Goal: Transaction & Acquisition: Download file/media

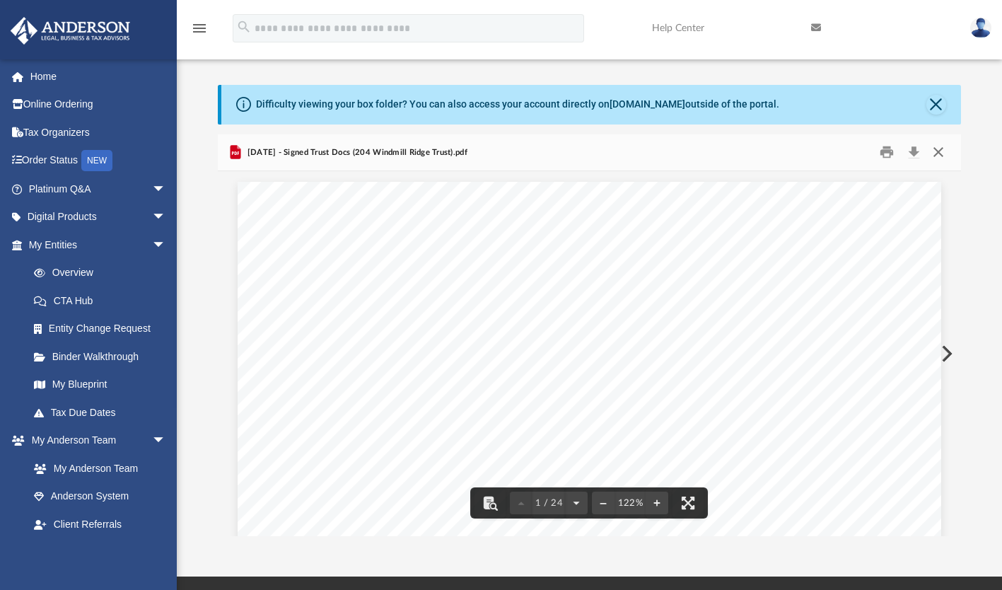
click at [942, 151] on button "Close" at bounding box center [938, 152] width 25 height 22
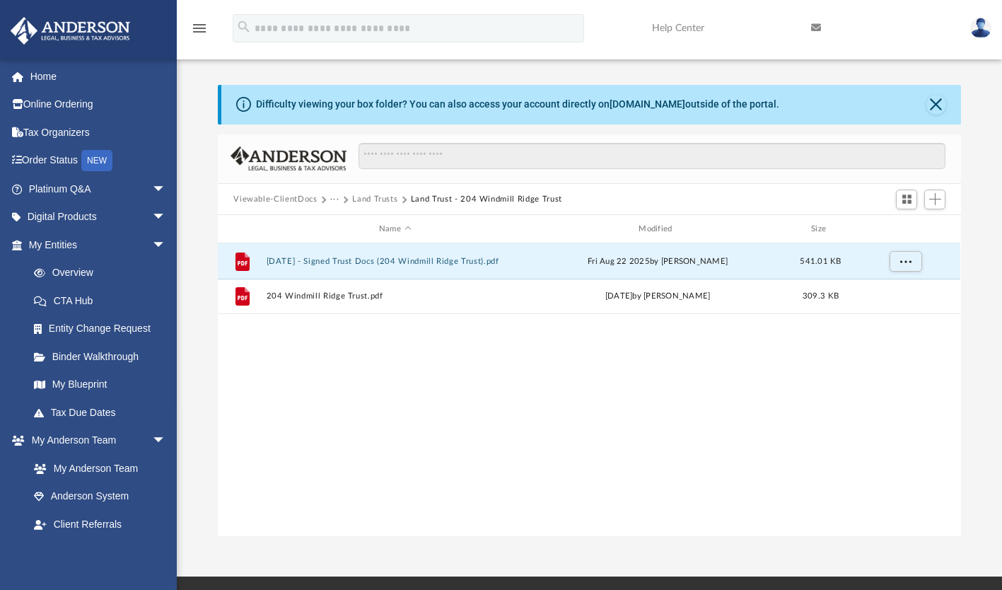
click at [432, 200] on button "Land Trust - 204 Windmill Ridge Trust" at bounding box center [486, 199] width 151 height 13
click at [368, 199] on button "Land Trusts" at bounding box center [374, 199] width 45 height 13
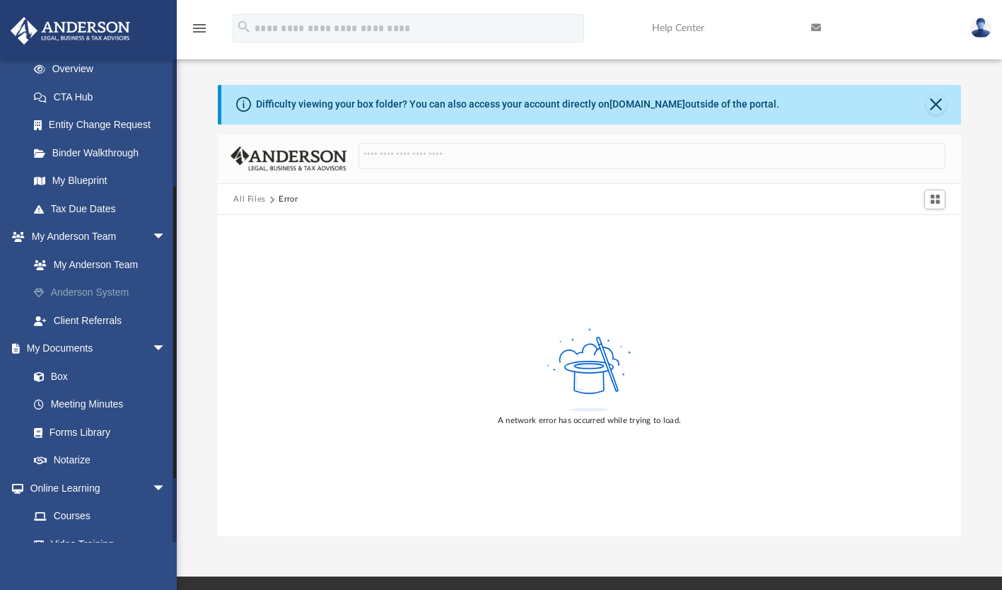
scroll to position [230, 0]
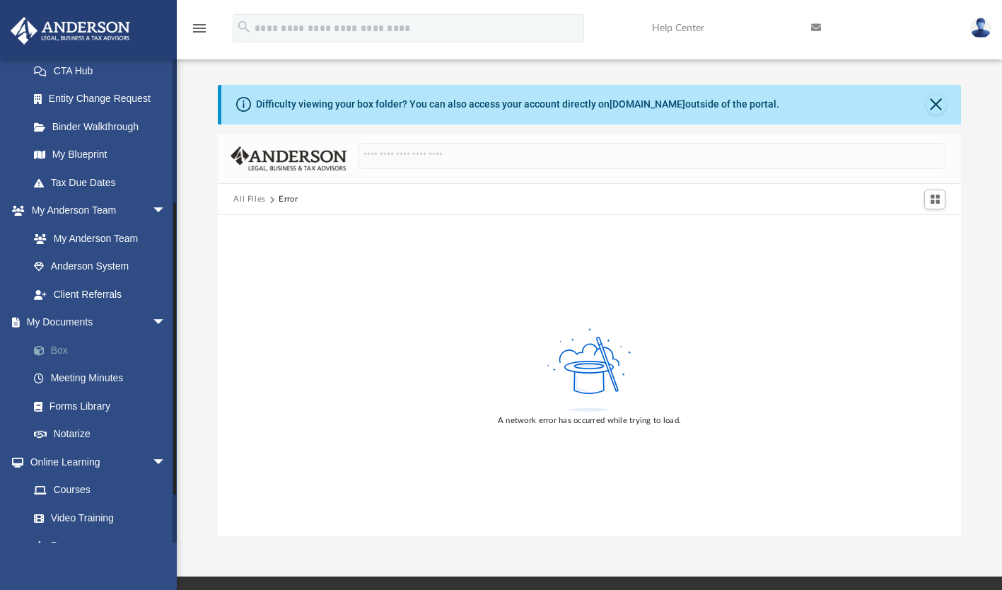
click at [81, 340] on link "Box" at bounding box center [104, 350] width 168 height 28
click at [64, 345] on link "Box" at bounding box center [104, 350] width 168 height 28
click at [62, 345] on link "Box" at bounding box center [104, 350] width 168 height 28
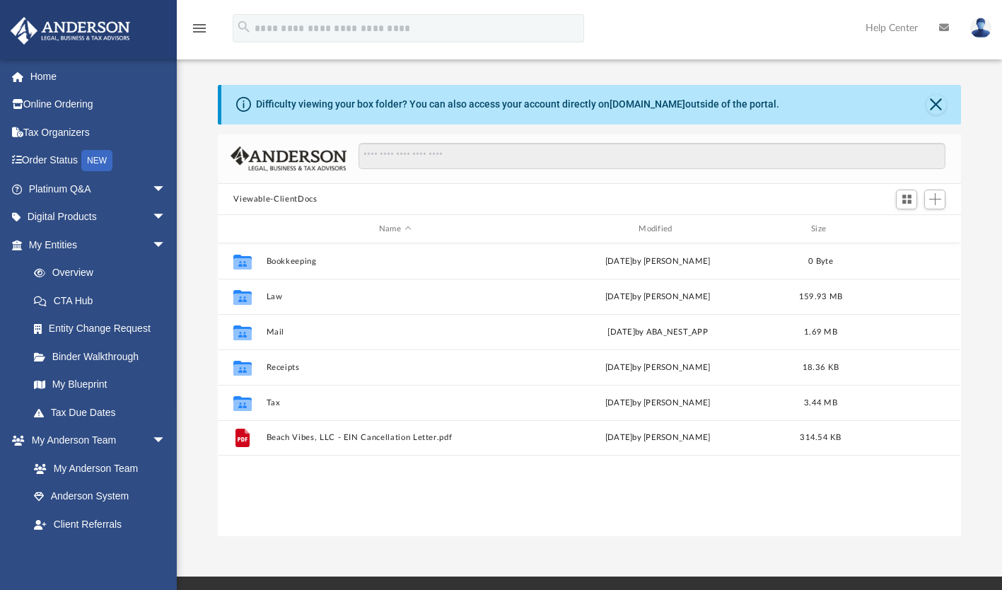
scroll to position [311, 732]
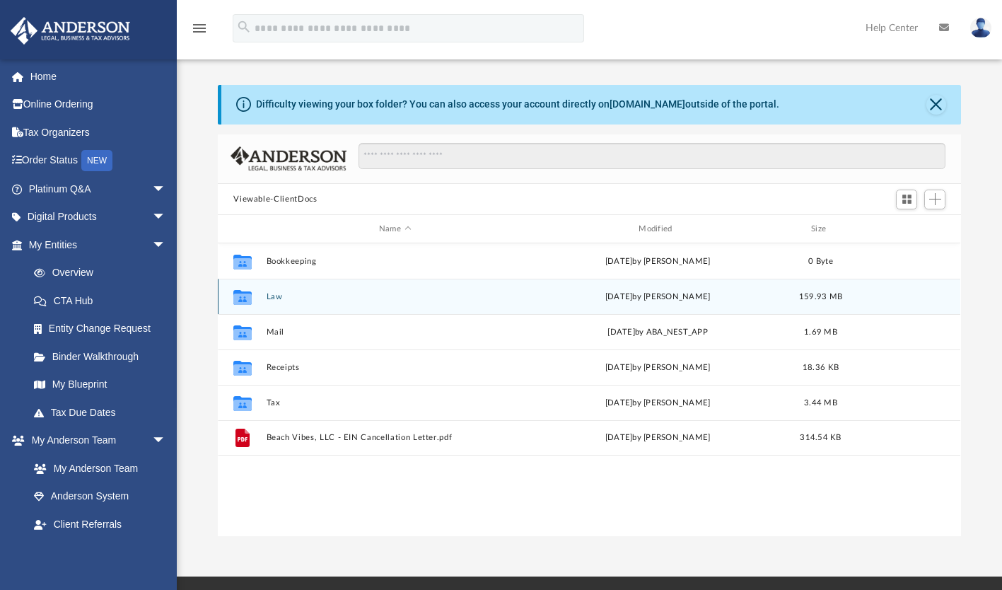
click at [281, 292] on button "Law" at bounding box center [395, 296] width 257 height 9
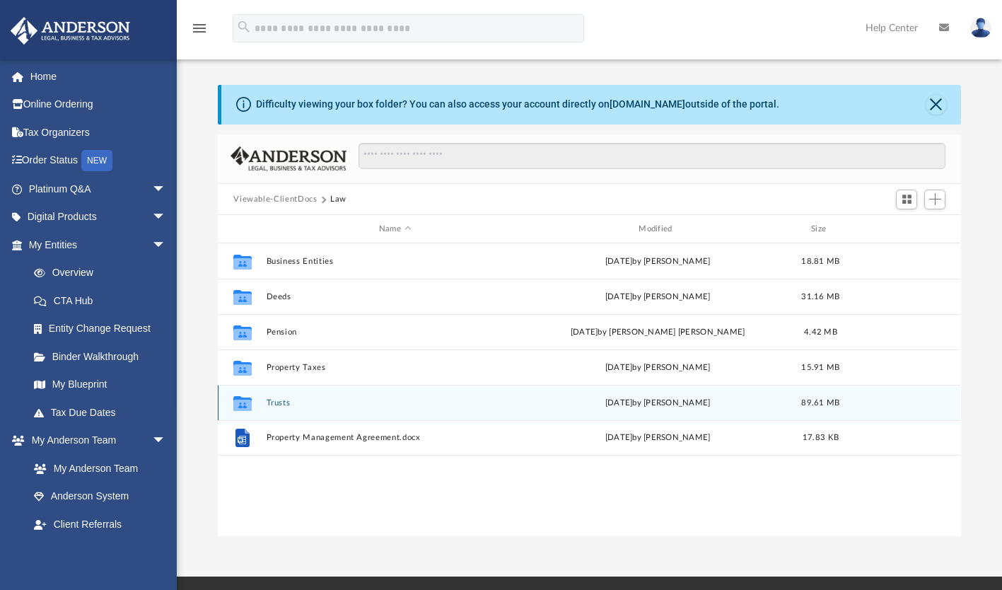
click at [280, 405] on button "Trusts" at bounding box center [395, 402] width 257 height 9
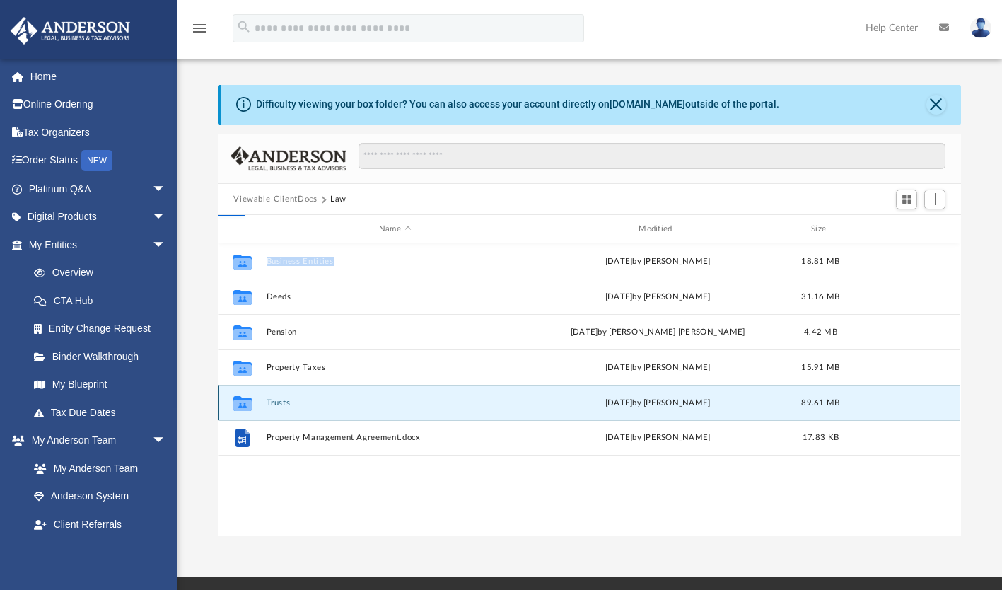
click at [279, 405] on div "Collaborated Folder Business Entities [DATE] by [PERSON_NAME] 18.81 MB Collabor…" at bounding box center [589, 390] width 743 height 294
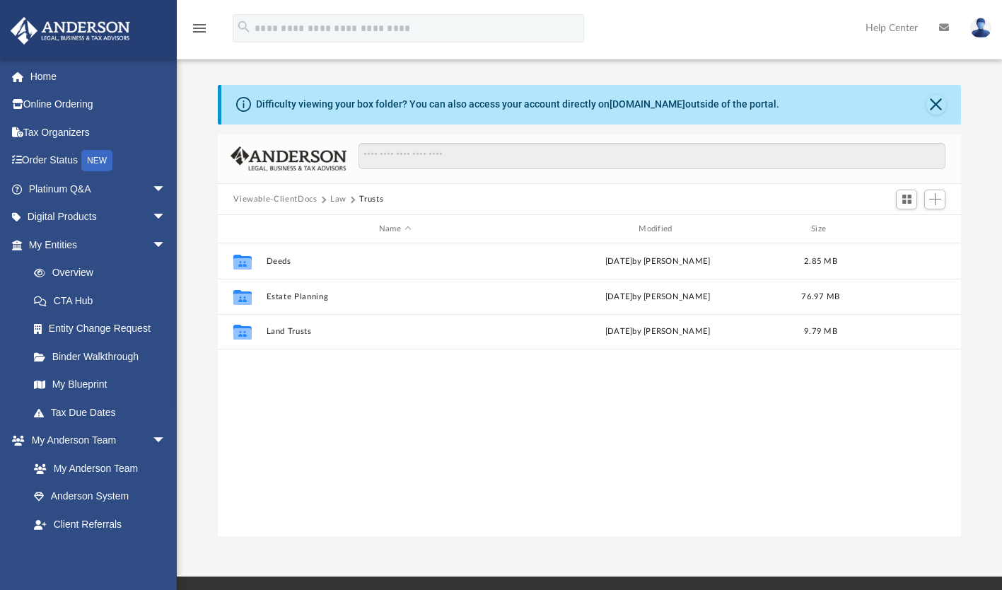
drag, startPoint x: 279, startPoint y: 405, endPoint x: 271, endPoint y: 404, distance: 8.5
click at [274, 404] on div "Collaborated Folder Deeds [DATE] by [PERSON_NAME] 2.85 MB Collaborated Folder E…" at bounding box center [589, 390] width 743 height 294
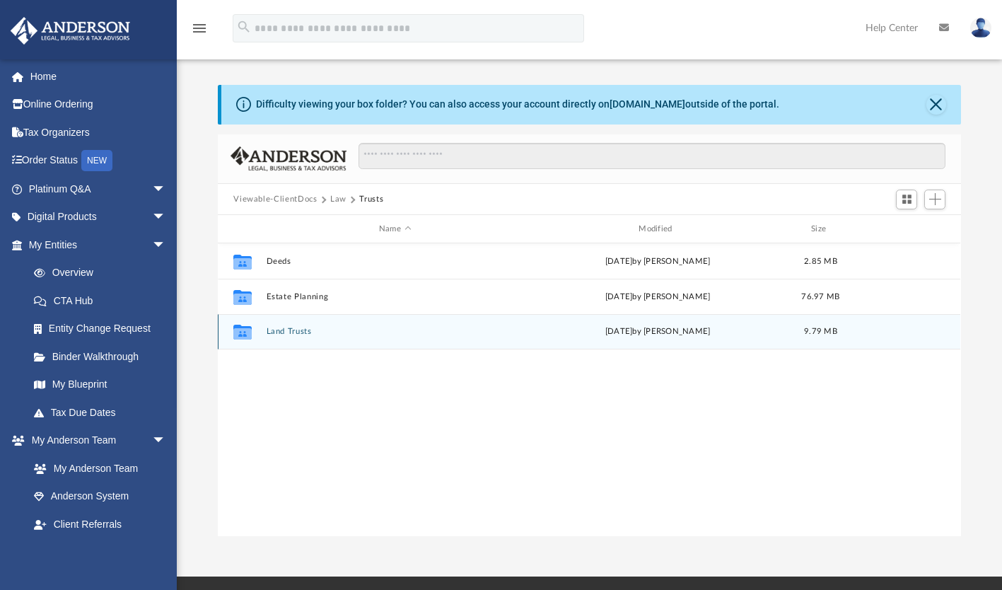
click at [288, 325] on div "Collaborated Folder Land Trusts [DATE] by [PERSON_NAME] 9.79 MB" at bounding box center [589, 331] width 743 height 35
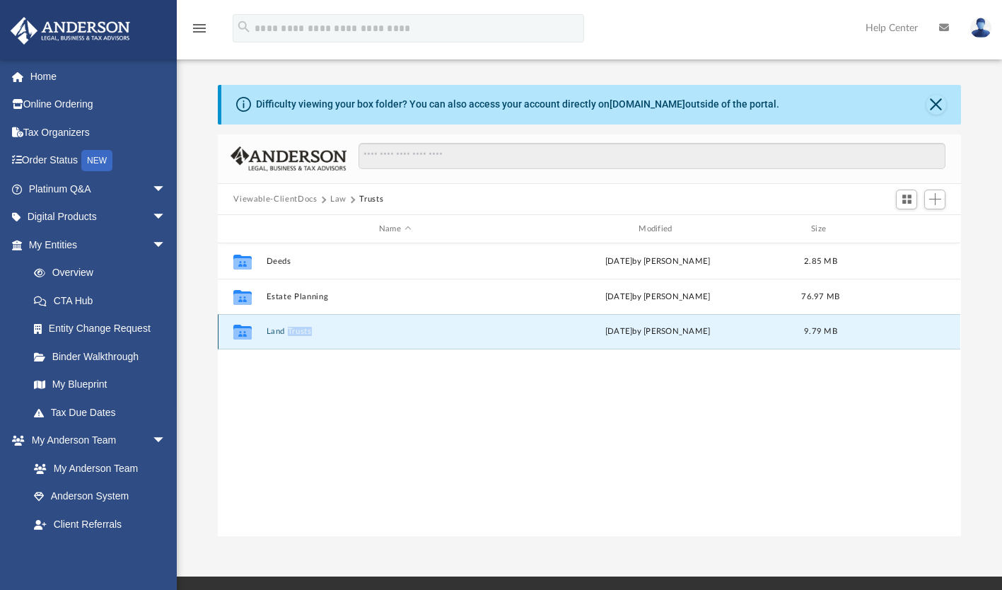
drag, startPoint x: 288, startPoint y: 325, endPoint x: 282, endPoint y: 331, distance: 8.0
click at [282, 331] on button "Land Trusts" at bounding box center [395, 332] width 257 height 9
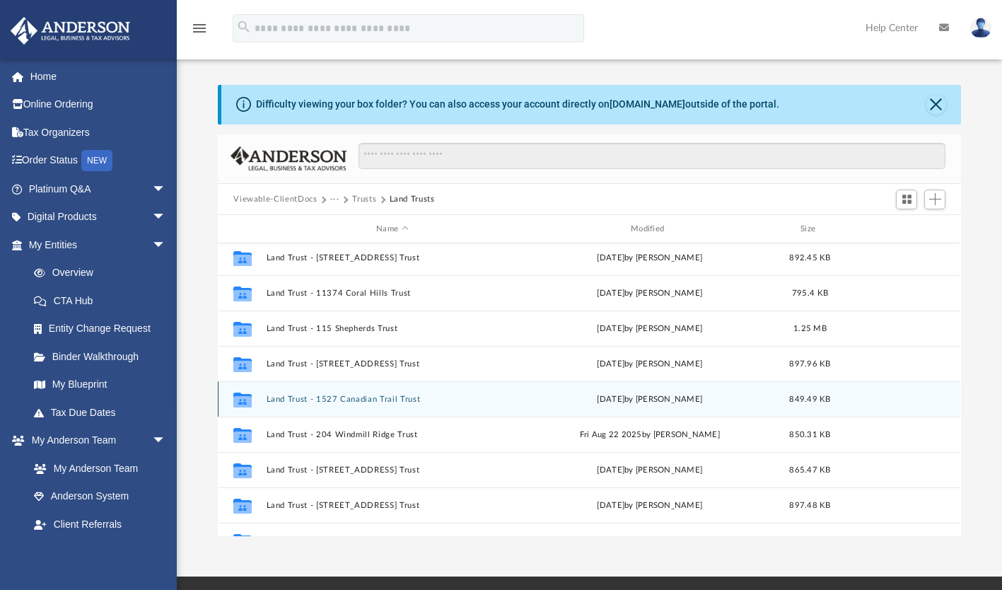
scroll to position [0, 0]
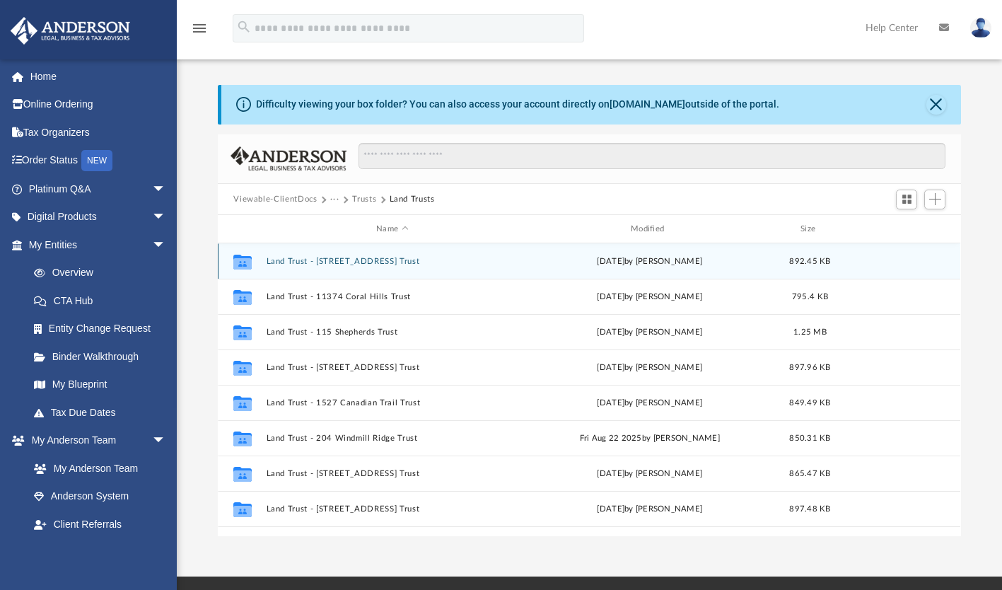
click at [332, 262] on button "Land Trust - [STREET_ADDRESS] Trust" at bounding box center [393, 261] width 252 height 9
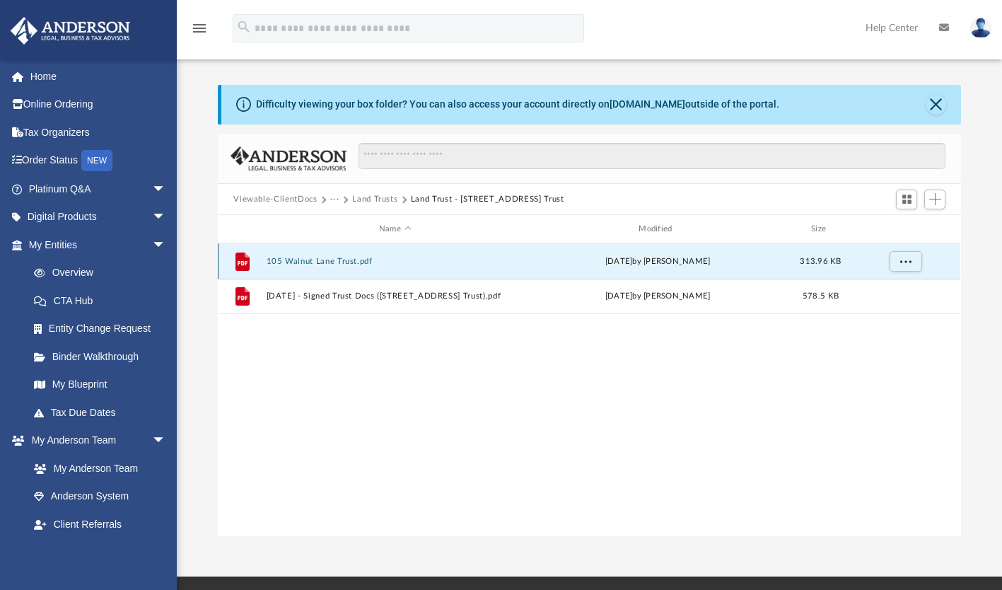
click at [316, 263] on button "105 Walnut Lane Trust.pdf" at bounding box center [395, 261] width 257 height 9
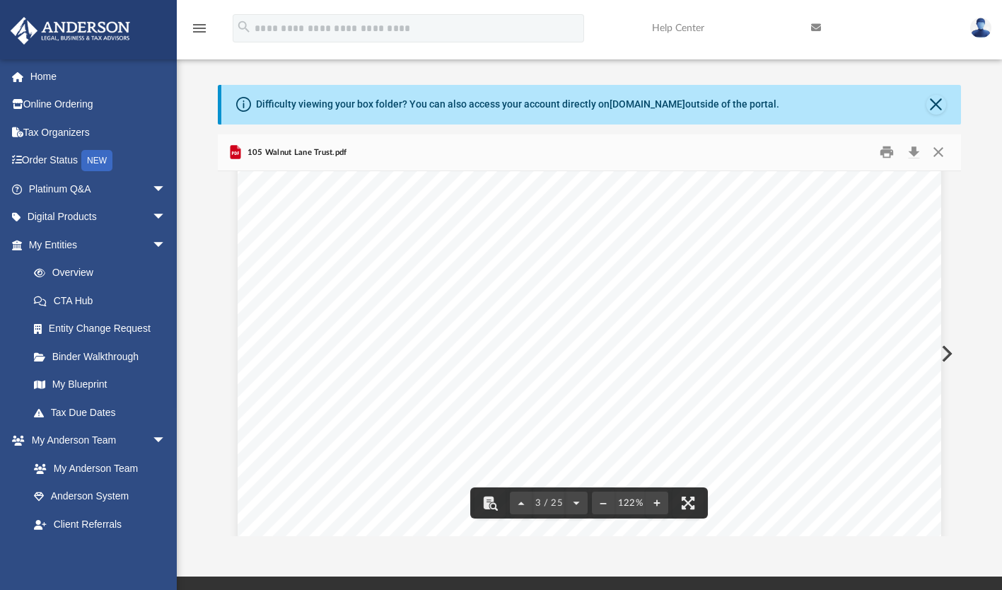
scroll to position [1847, 0]
click at [940, 146] on button "Close" at bounding box center [938, 152] width 25 height 22
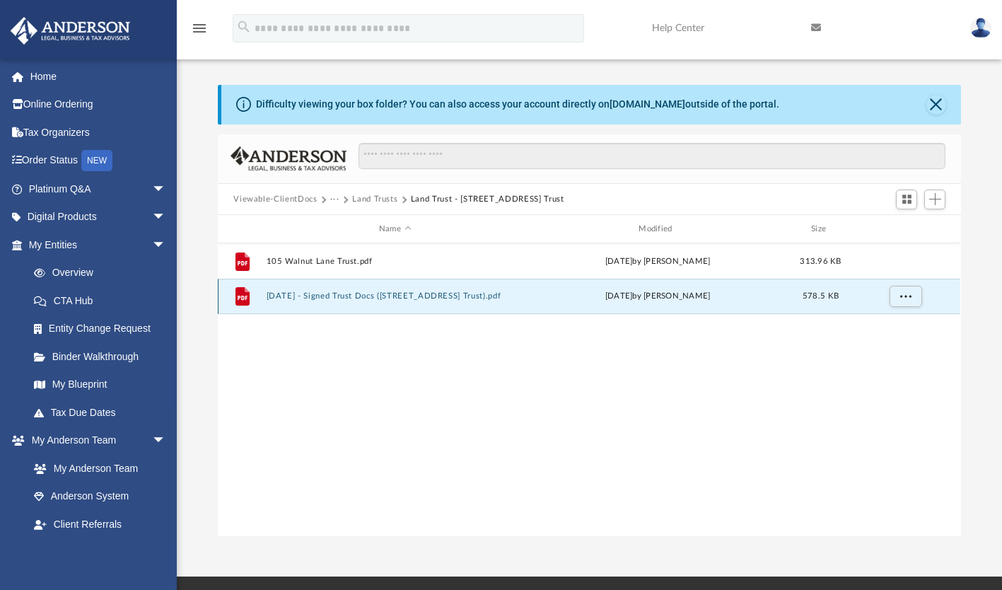
click at [366, 297] on button "[DATE] - Signed Trust Docs ([STREET_ADDRESS] Trust).pdf" at bounding box center [395, 296] width 257 height 9
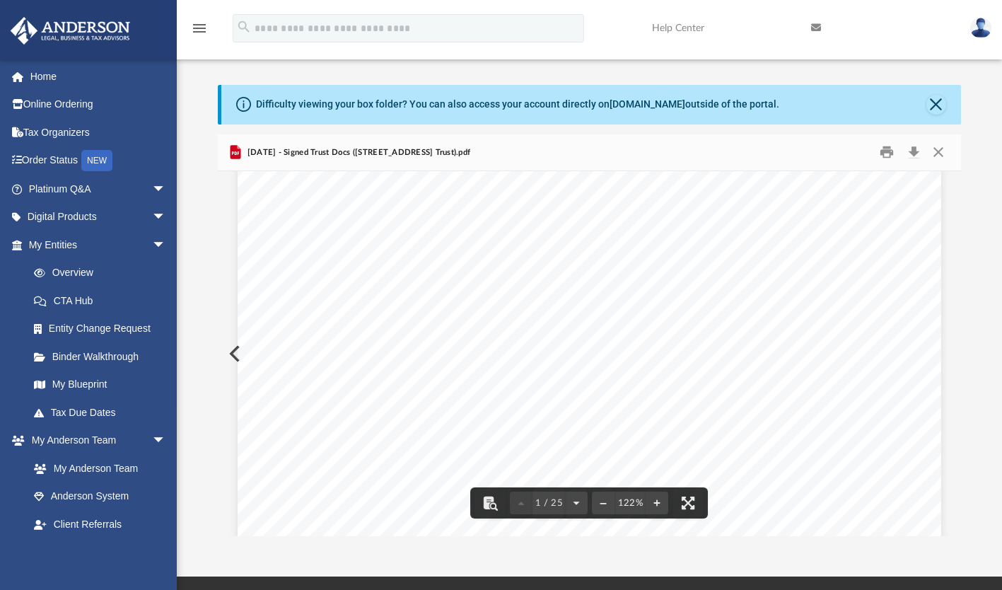
scroll to position [0, 0]
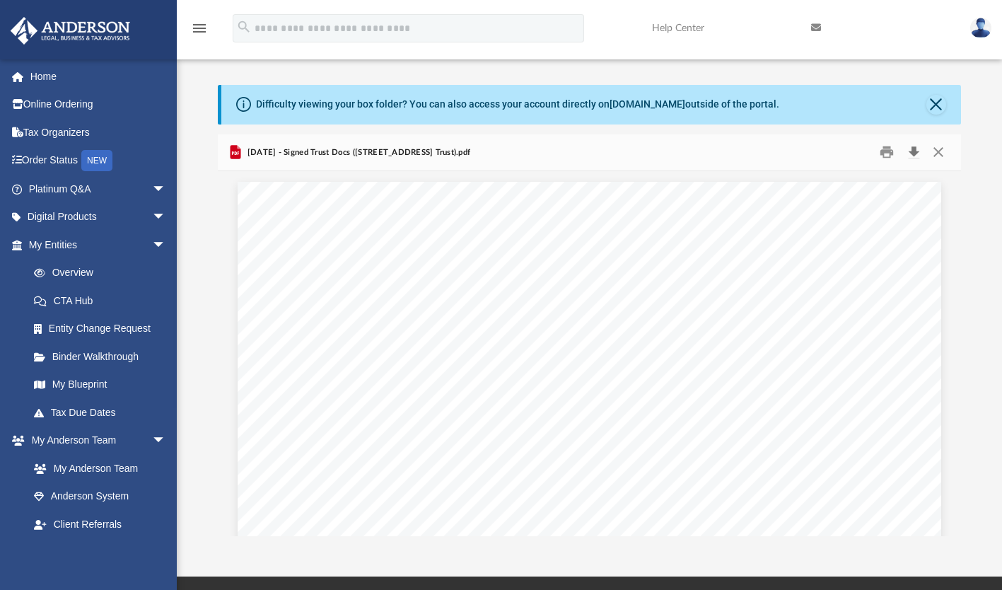
drag, startPoint x: 912, startPoint y: 149, endPoint x: 912, endPoint y: 156, distance: 7.8
click at [912, 156] on button "Download" at bounding box center [913, 152] width 25 height 22
click at [940, 150] on button "Close" at bounding box center [938, 152] width 25 height 22
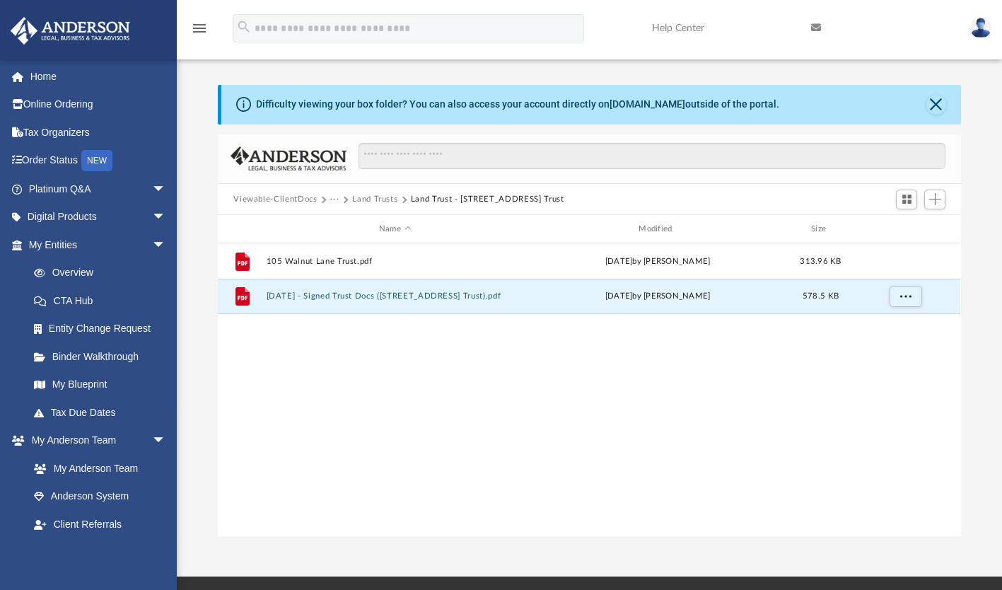
click at [383, 196] on button "Land Trusts" at bounding box center [374, 199] width 45 height 13
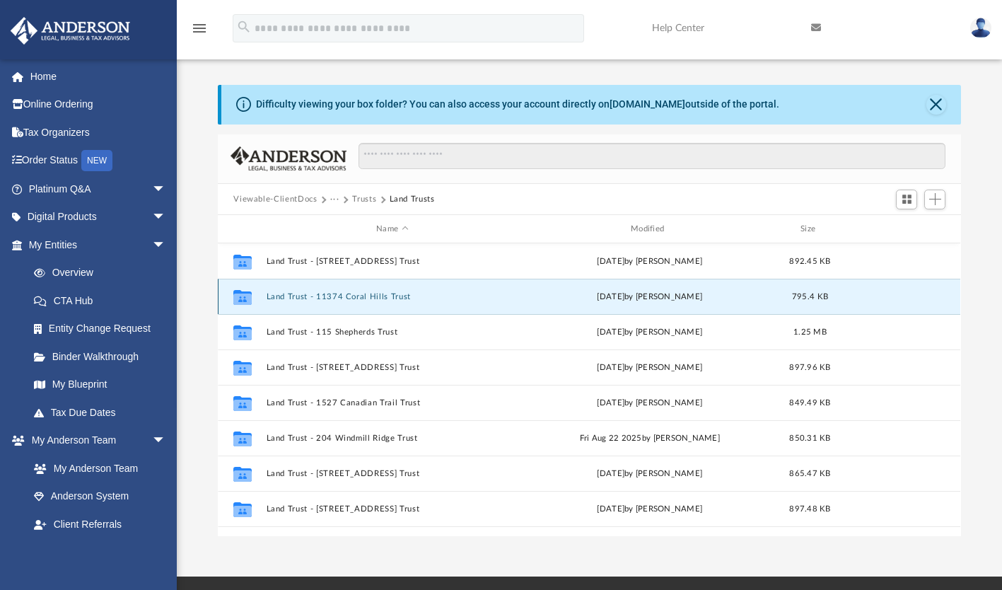
click at [337, 295] on button "Land Trust - 11374 Coral Hills Trust" at bounding box center [393, 296] width 252 height 9
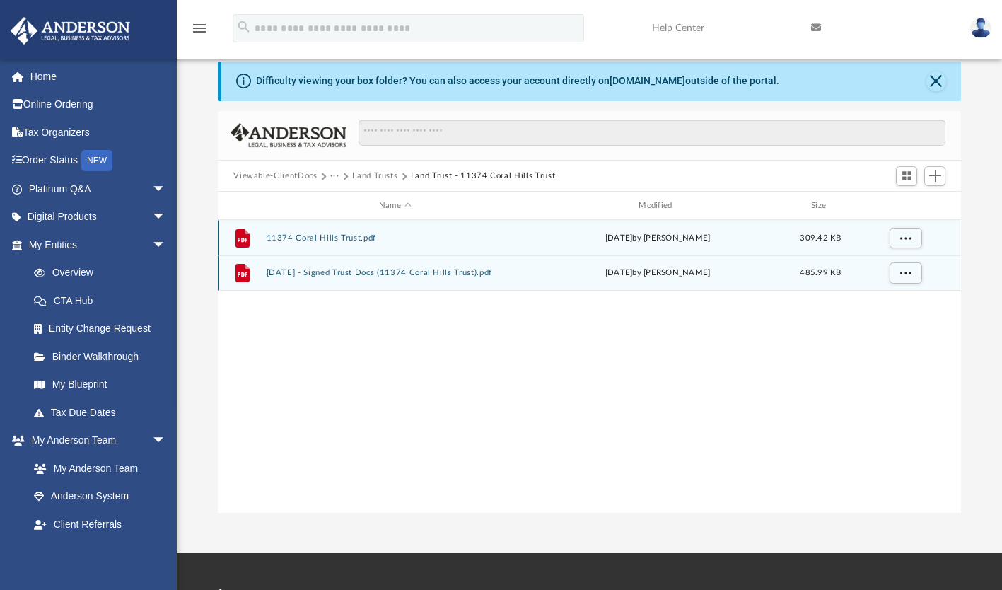
scroll to position [23, 0]
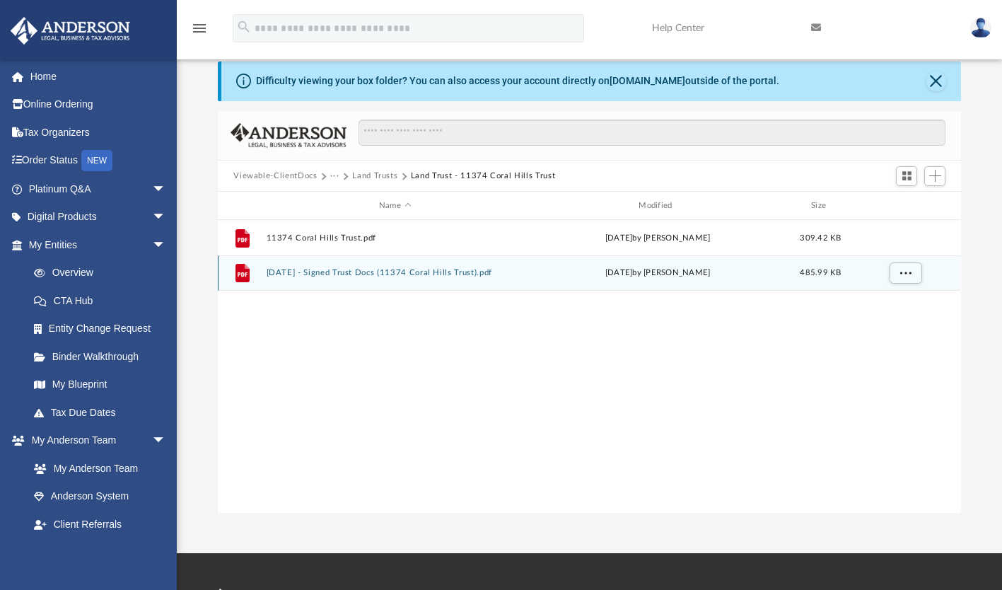
click at [344, 273] on button "[DATE] - Signed Trust Docs (11374 Coral Hills Trust).pdf" at bounding box center [395, 273] width 257 height 9
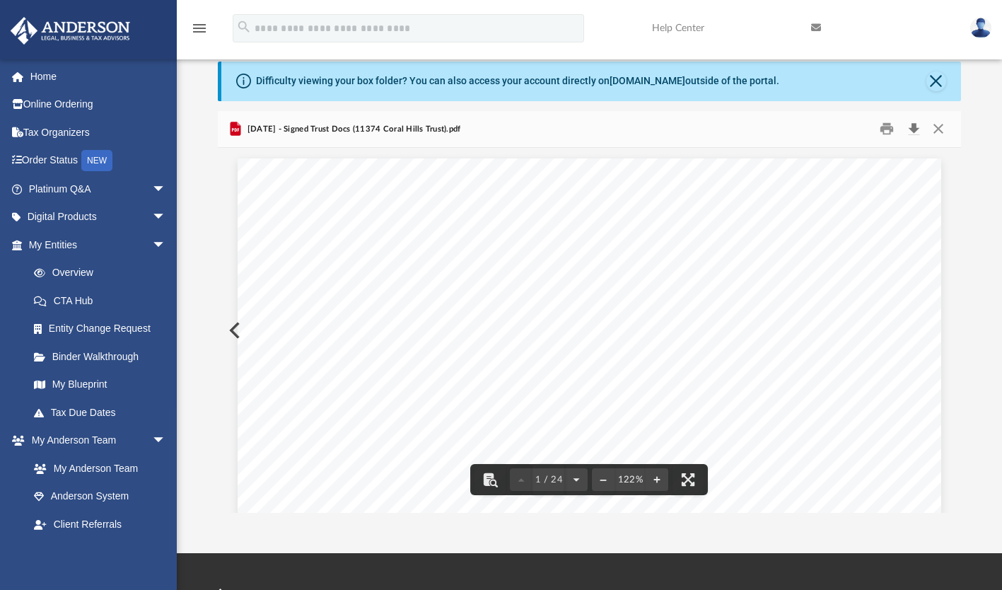
click at [908, 129] on button "Download" at bounding box center [913, 129] width 25 height 22
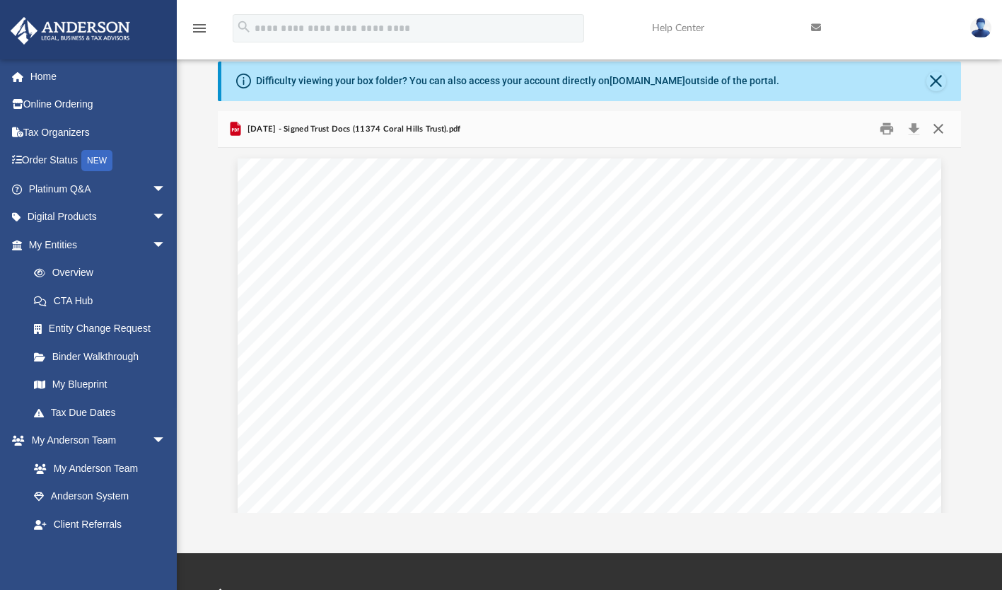
click at [941, 128] on button "Close" at bounding box center [938, 129] width 25 height 22
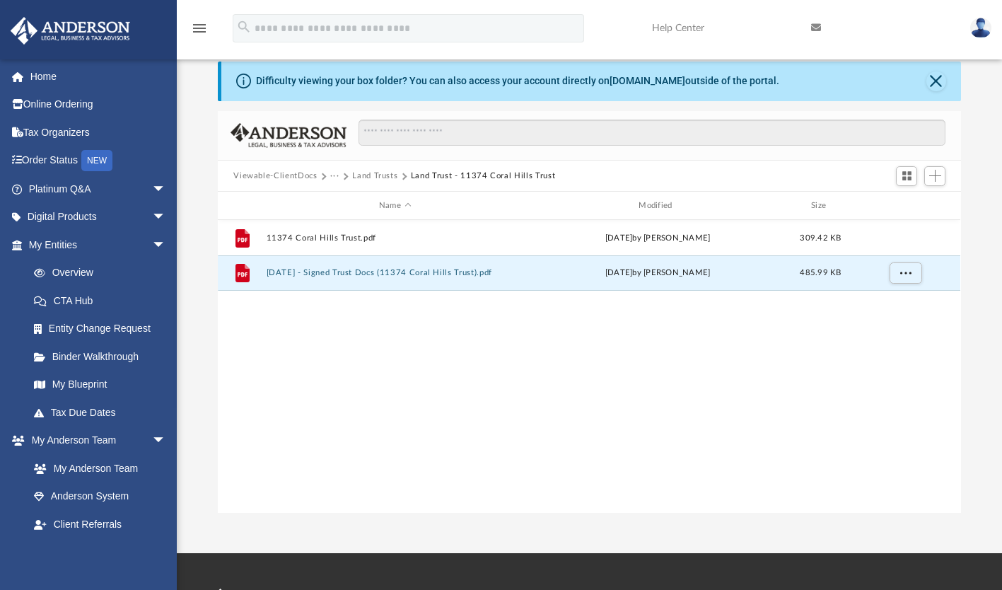
click at [372, 177] on button "Land Trusts" at bounding box center [374, 176] width 45 height 13
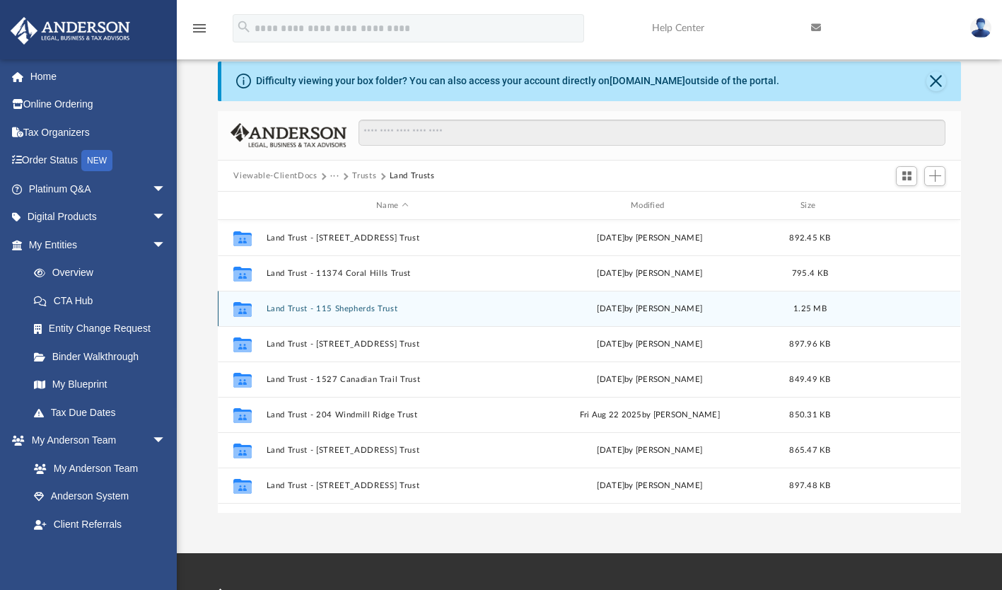
click at [371, 311] on button "Land Trust - 115 Shepherds Trust" at bounding box center [393, 308] width 252 height 9
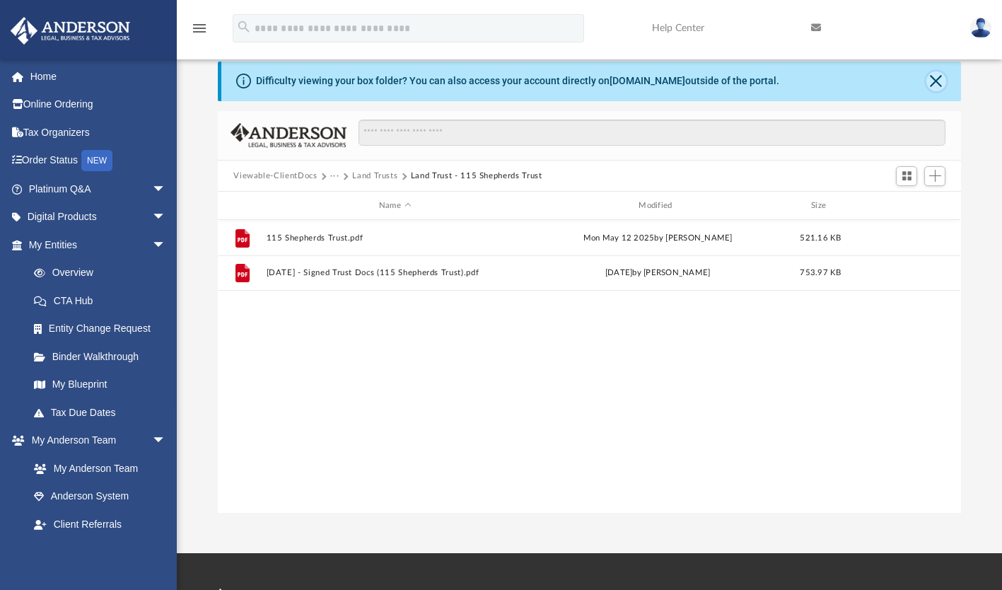
click at [940, 81] on button "Close" at bounding box center [937, 81] width 20 height 20
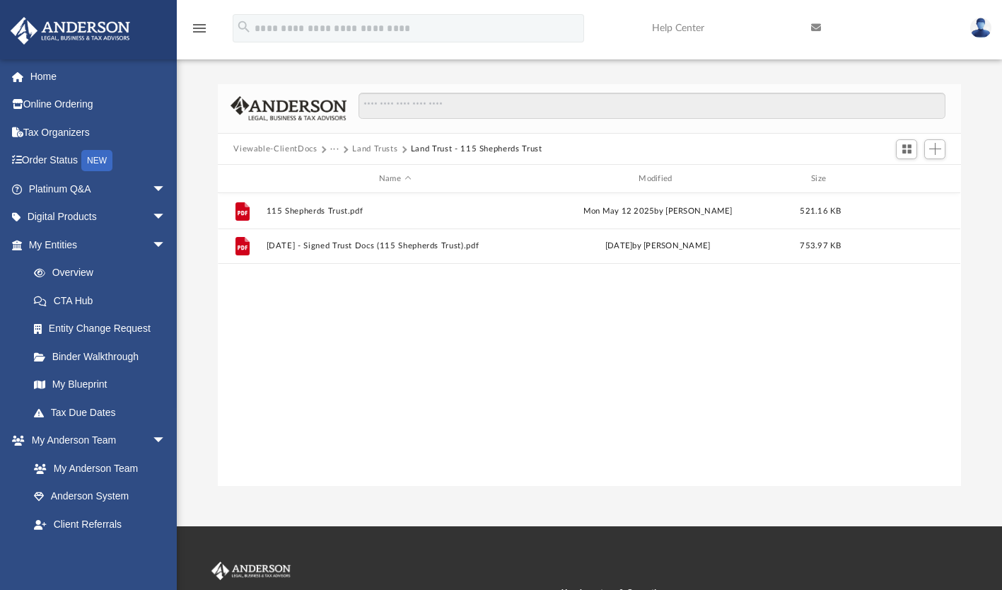
scroll to position [0, 0]
drag, startPoint x: 624, startPoint y: 98, endPoint x: 581, endPoint y: 103, distance: 43.4
click at [608, 98] on input "Search files and folders" at bounding box center [652, 106] width 587 height 27
click at [367, 149] on button "Land Trusts" at bounding box center [374, 150] width 45 height 13
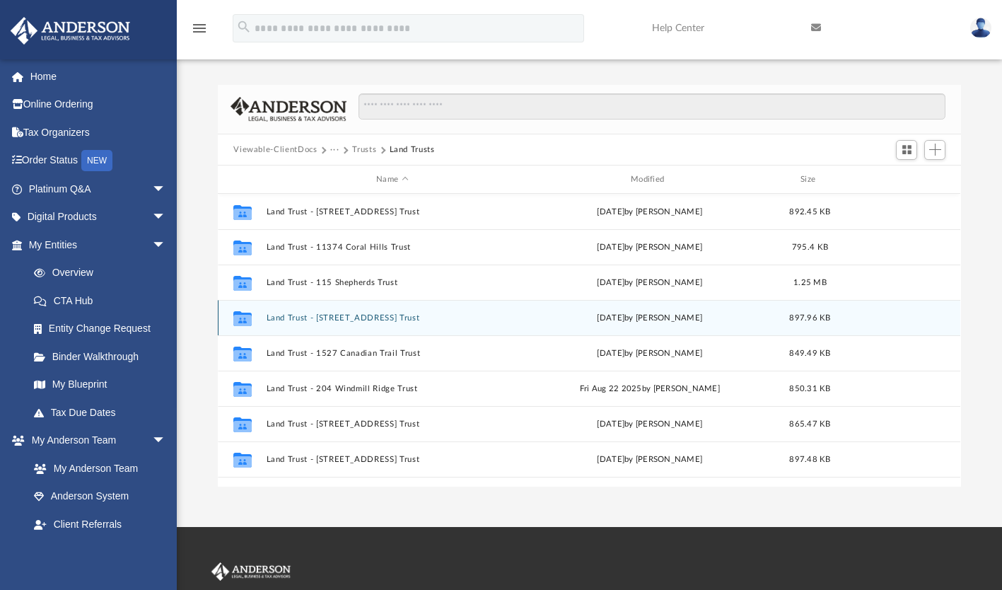
click at [354, 311] on div "Collaborated Folder Land Trust - [STREET_ADDRESS] Trust [DATE] by [PERSON_NAME]…" at bounding box center [589, 317] width 743 height 35
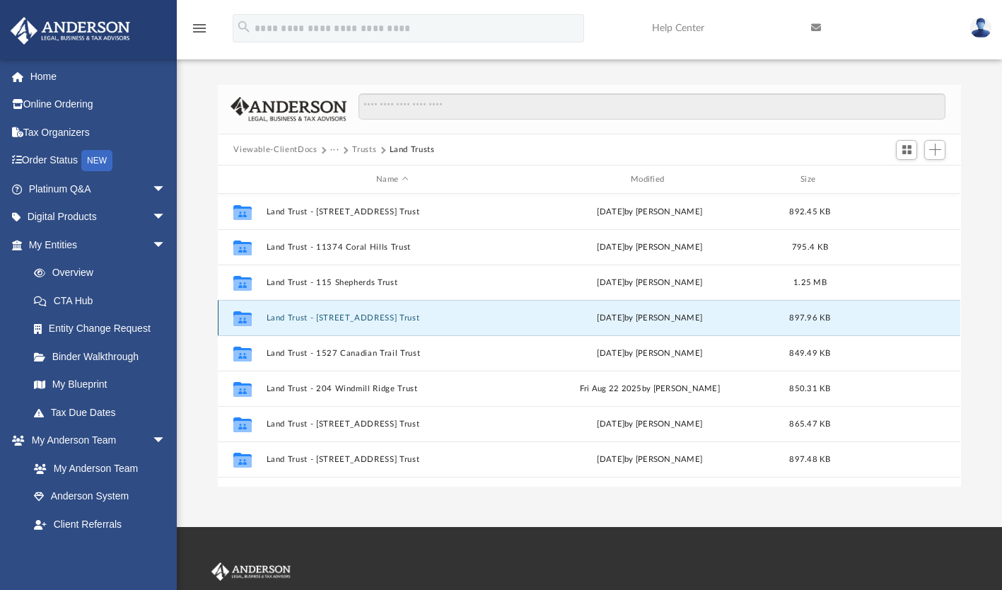
click at [352, 314] on button "Land Trust - [STREET_ADDRESS] Trust" at bounding box center [393, 317] width 252 height 9
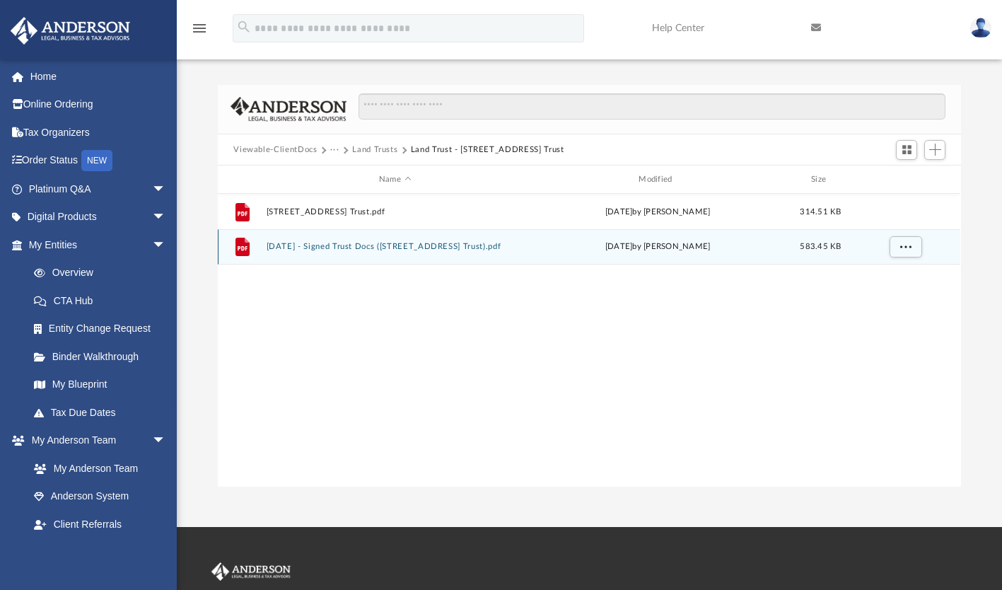
click at [417, 243] on button "[DATE] - Signed Trust Docs ([STREET_ADDRESS] Trust).pdf" at bounding box center [395, 247] width 257 height 9
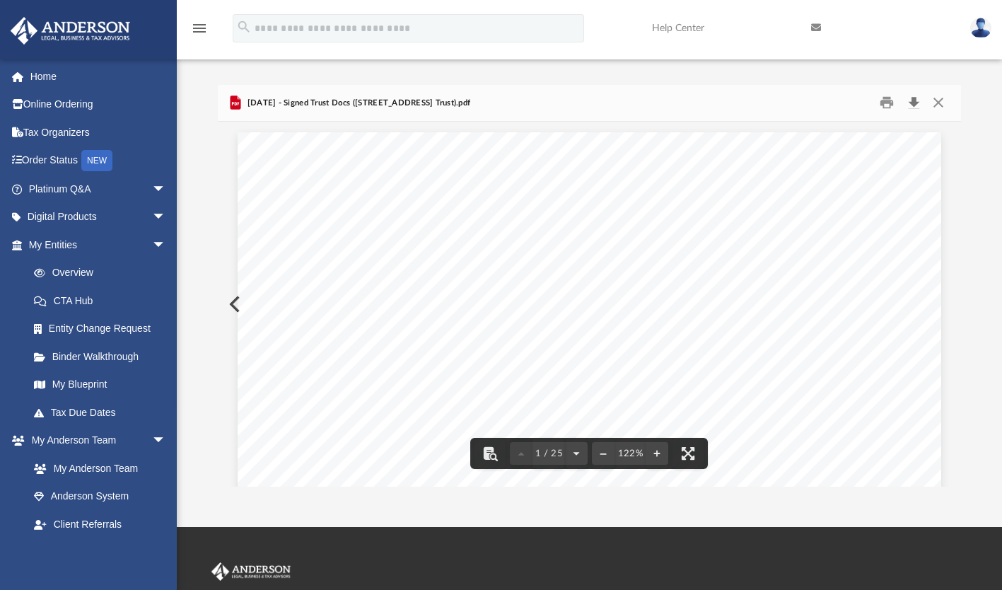
click at [917, 100] on button "Download" at bounding box center [913, 103] width 25 height 22
click at [933, 102] on button "Close" at bounding box center [938, 103] width 25 height 22
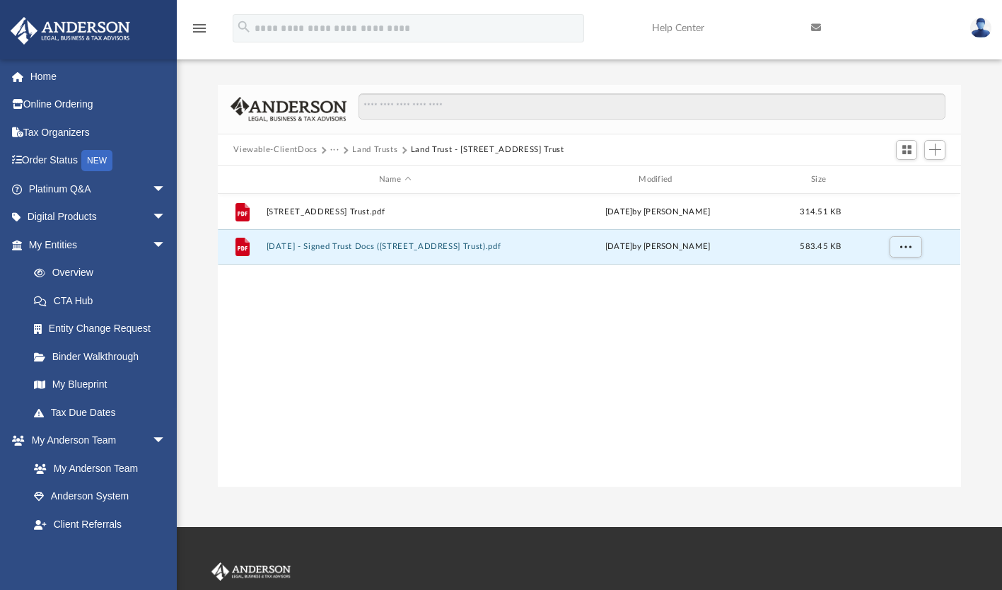
click at [366, 148] on button "Land Trusts" at bounding box center [374, 150] width 45 height 13
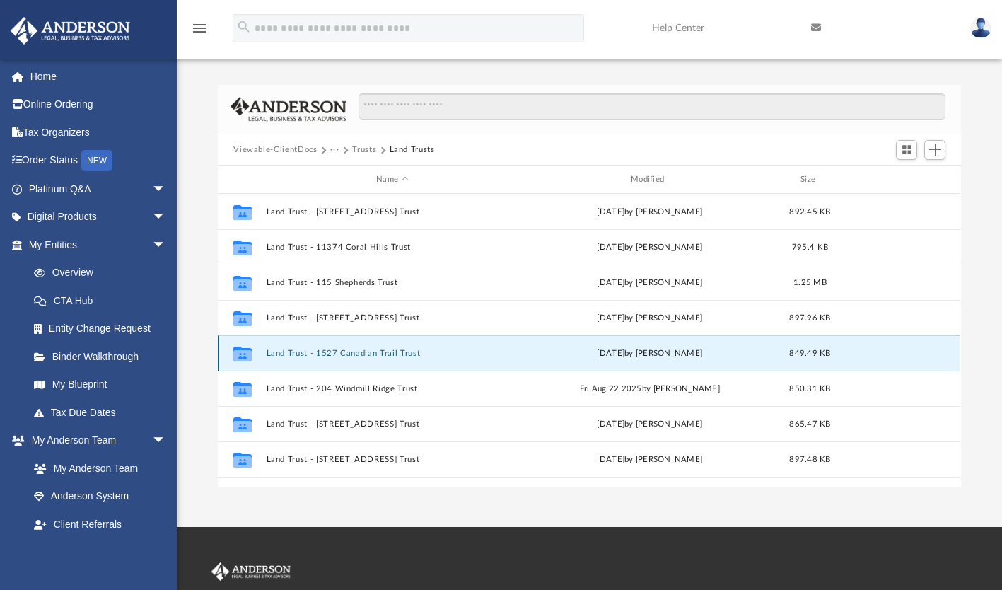
click at [343, 351] on button "Land Trust - 1527 Canadian Trail Trust" at bounding box center [393, 353] width 252 height 9
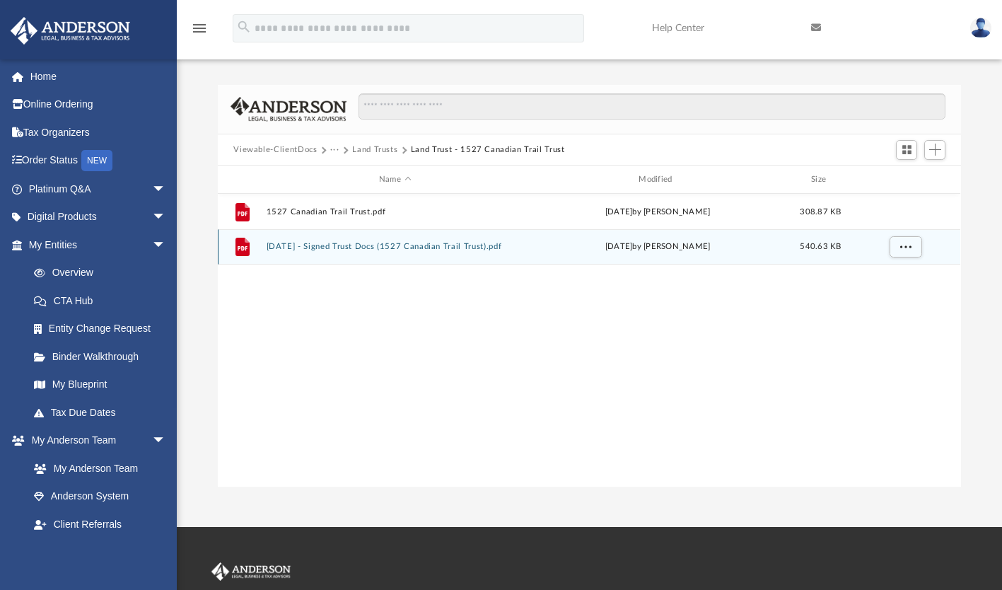
click at [374, 250] on button "[DATE] - Signed Trust Docs (1527 Canadian Trail Trust).pdf" at bounding box center [395, 247] width 257 height 9
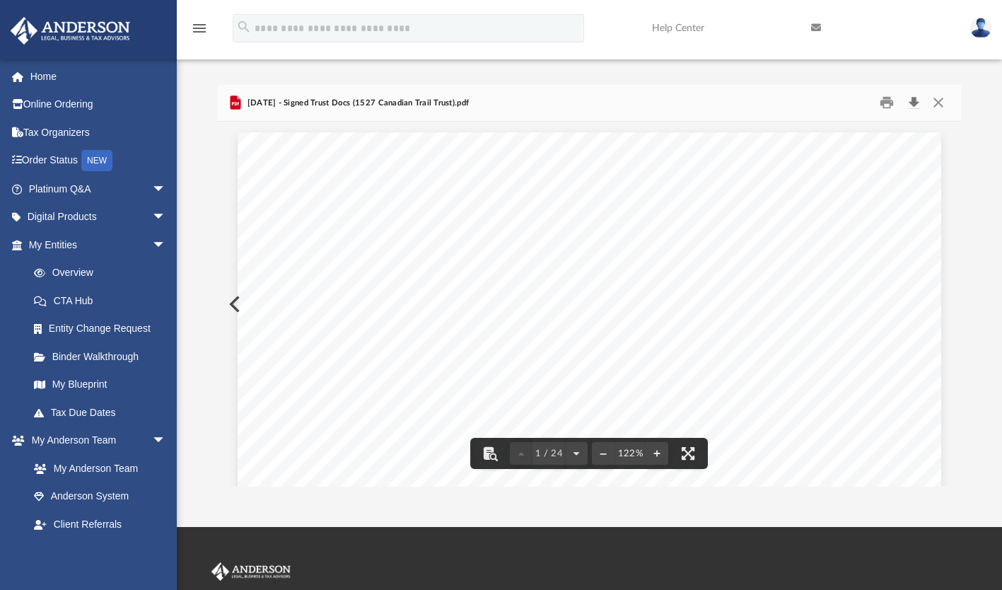
click at [907, 98] on button "Download" at bounding box center [913, 103] width 25 height 22
click at [940, 103] on button "Close" at bounding box center [938, 103] width 25 height 22
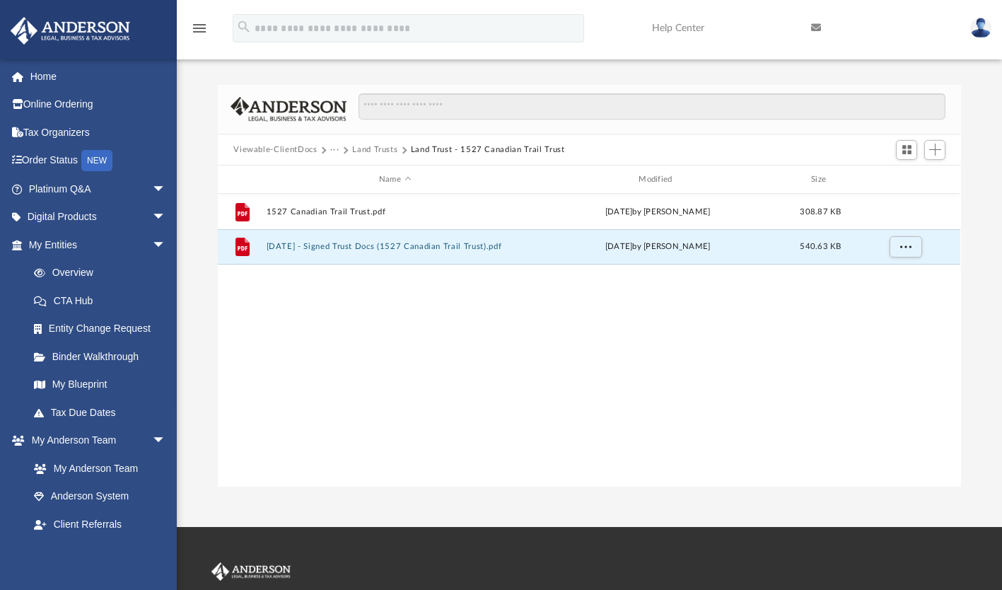
click at [376, 147] on button "Land Trusts" at bounding box center [374, 150] width 45 height 13
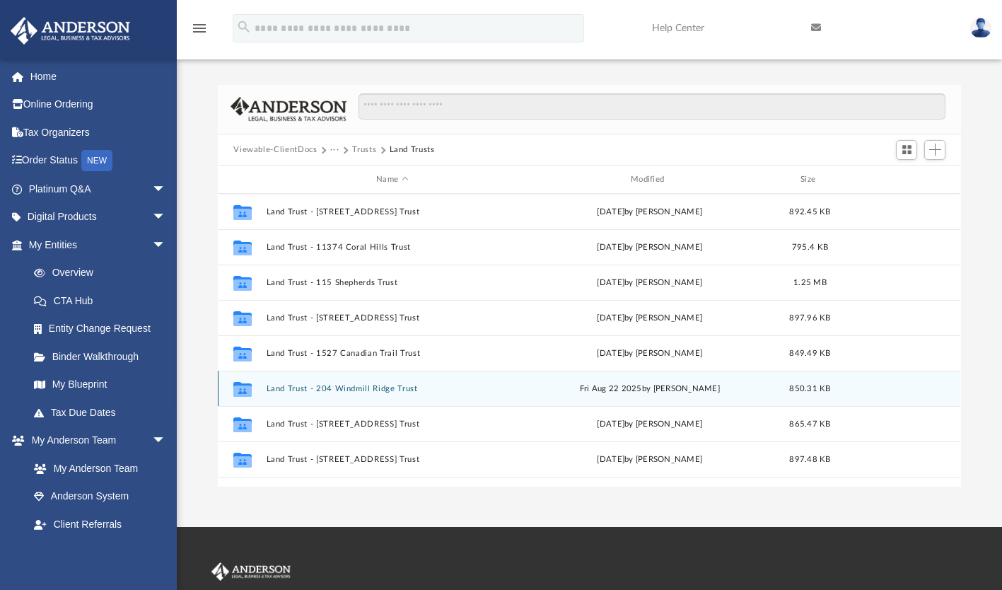
click at [369, 385] on button "Land Trust - 204 Windmill Ridge Trust" at bounding box center [393, 388] width 252 height 9
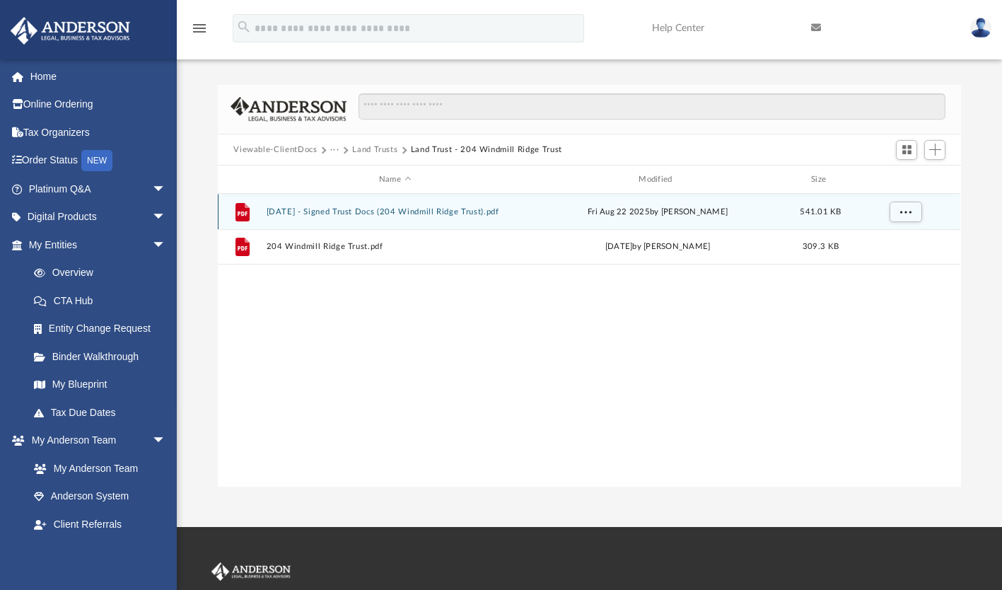
click at [403, 212] on button "[DATE] - Signed Trust Docs (204 Windmill Ridge Trust).pdf" at bounding box center [395, 211] width 257 height 9
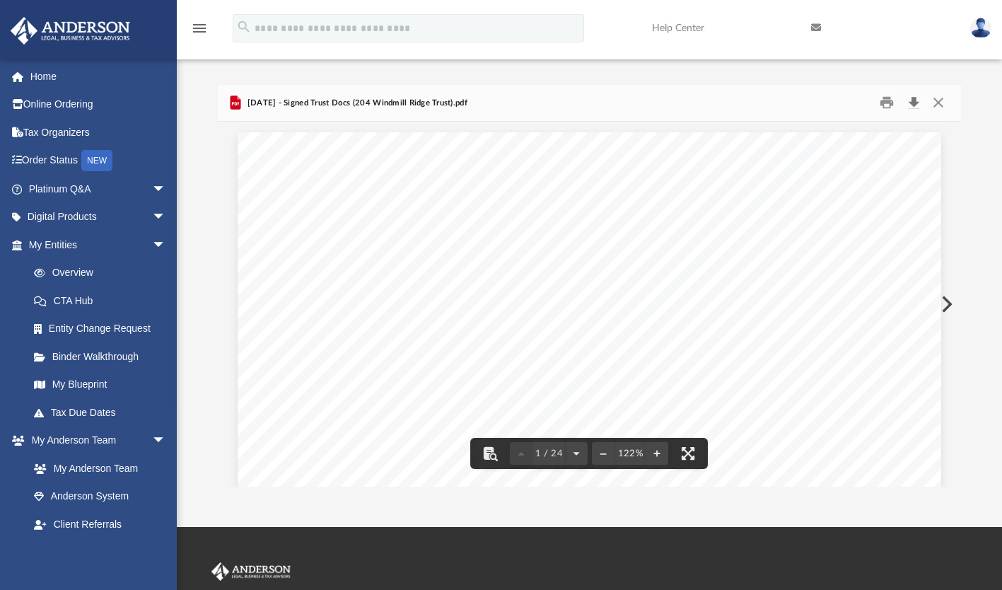
click at [914, 103] on button "Download" at bounding box center [913, 103] width 25 height 22
click at [939, 105] on button "Close" at bounding box center [938, 103] width 25 height 22
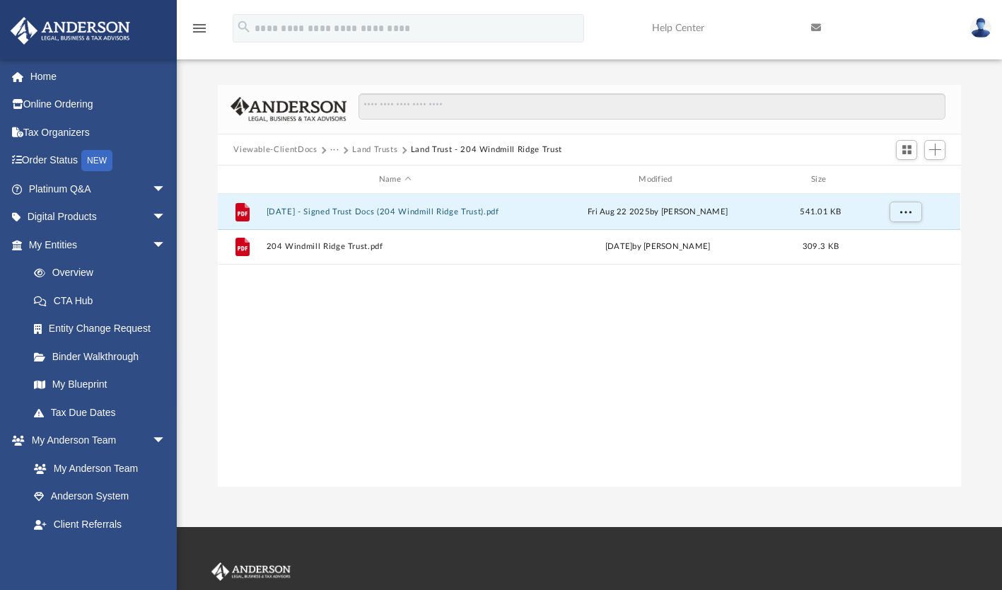
click at [365, 151] on button "Land Trusts" at bounding box center [374, 150] width 45 height 13
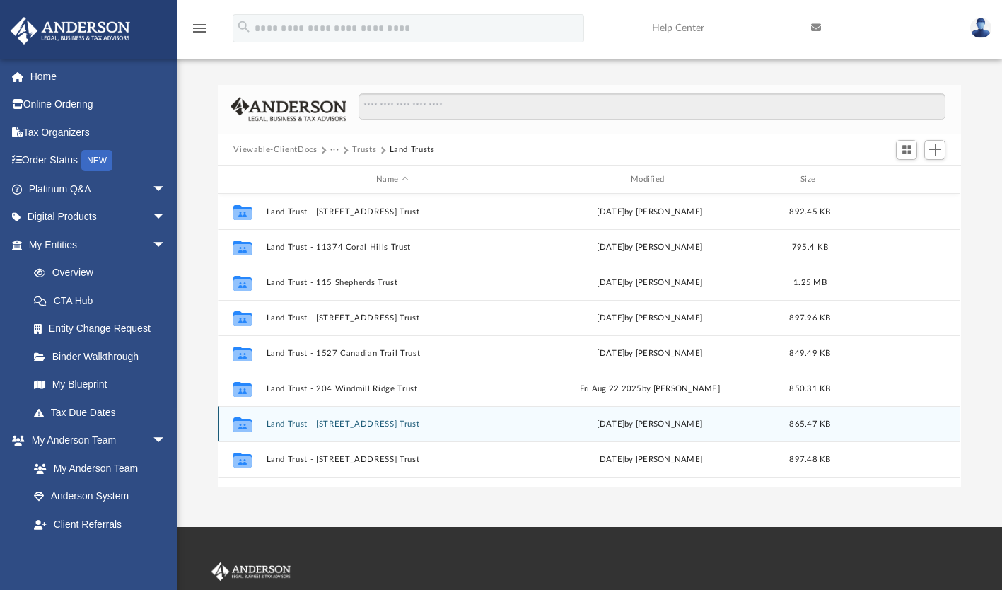
click at [373, 425] on button "Land Trust - [STREET_ADDRESS] Trust" at bounding box center [393, 424] width 252 height 9
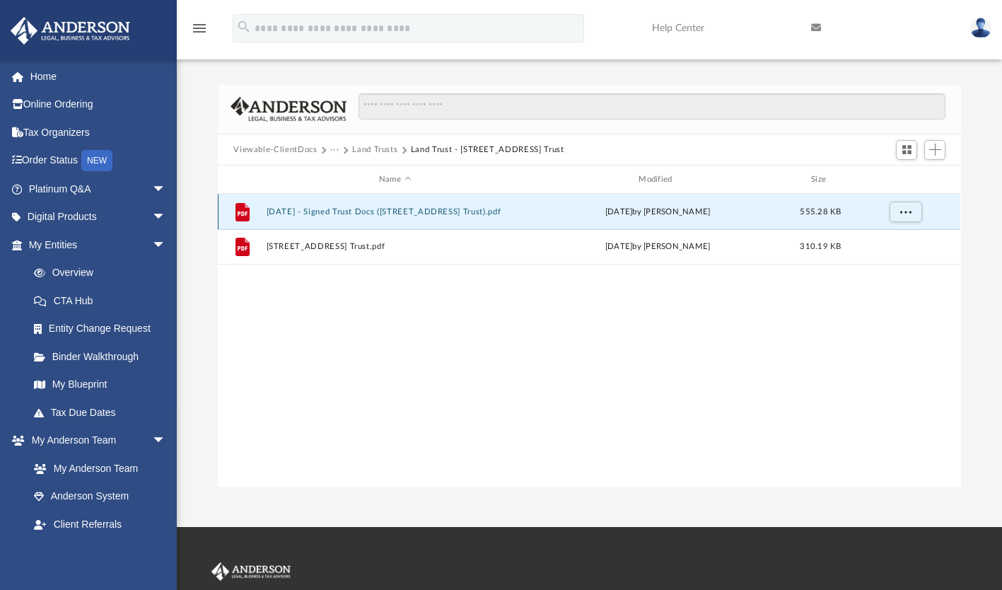
click at [377, 214] on button "[DATE] - Signed Trust Docs ([STREET_ADDRESS] Trust).pdf" at bounding box center [395, 211] width 257 height 9
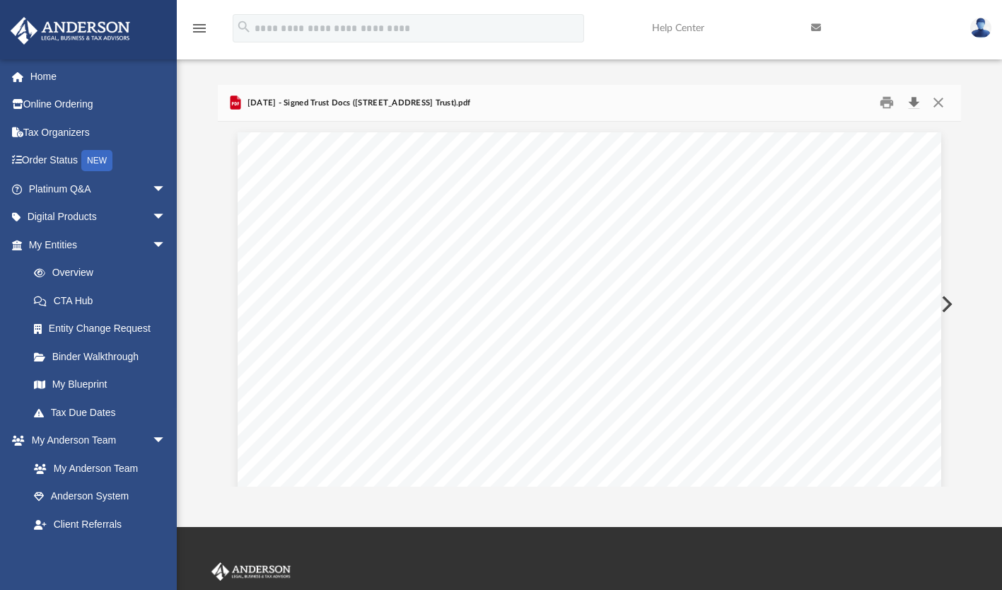
click at [913, 101] on button "Download" at bounding box center [913, 103] width 25 height 22
click at [937, 102] on button "Close" at bounding box center [938, 103] width 25 height 22
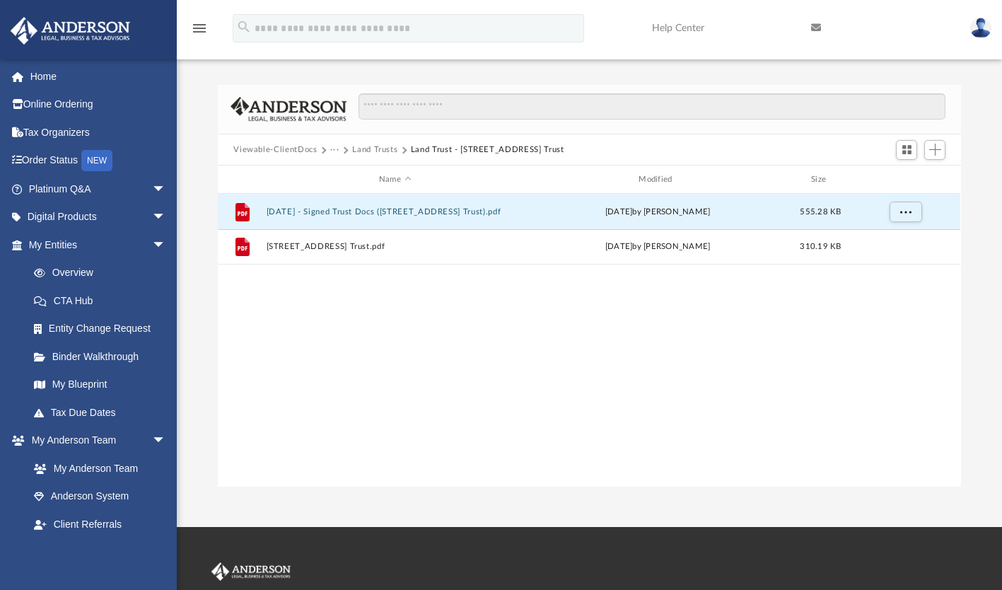
click at [389, 152] on button "Land Trusts" at bounding box center [374, 150] width 45 height 13
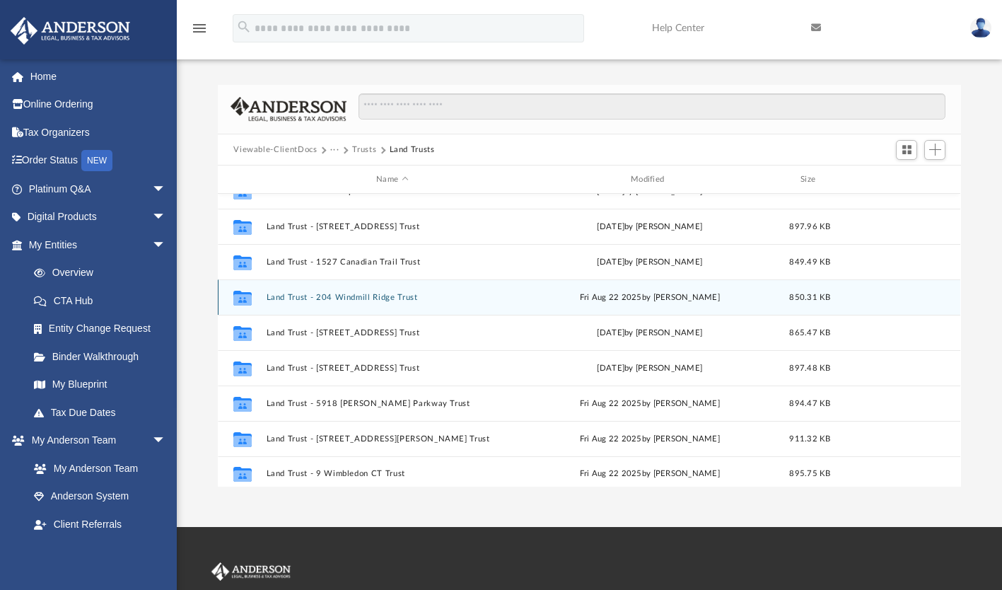
scroll to position [96, 0]
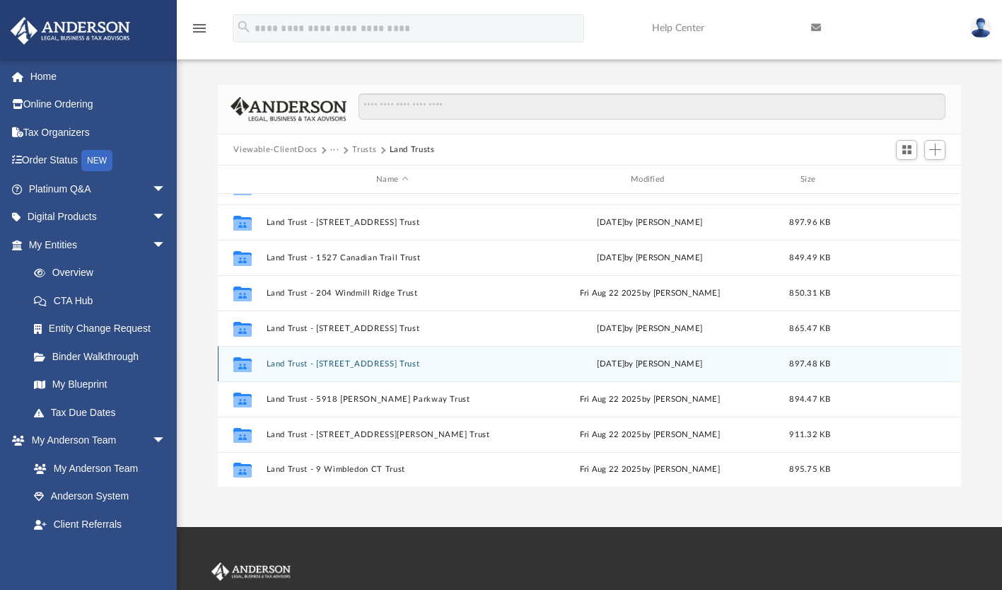
click at [357, 363] on button "Land Trust - [STREET_ADDRESS] Trust" at bounding box center [393, 363] width 252 height 9
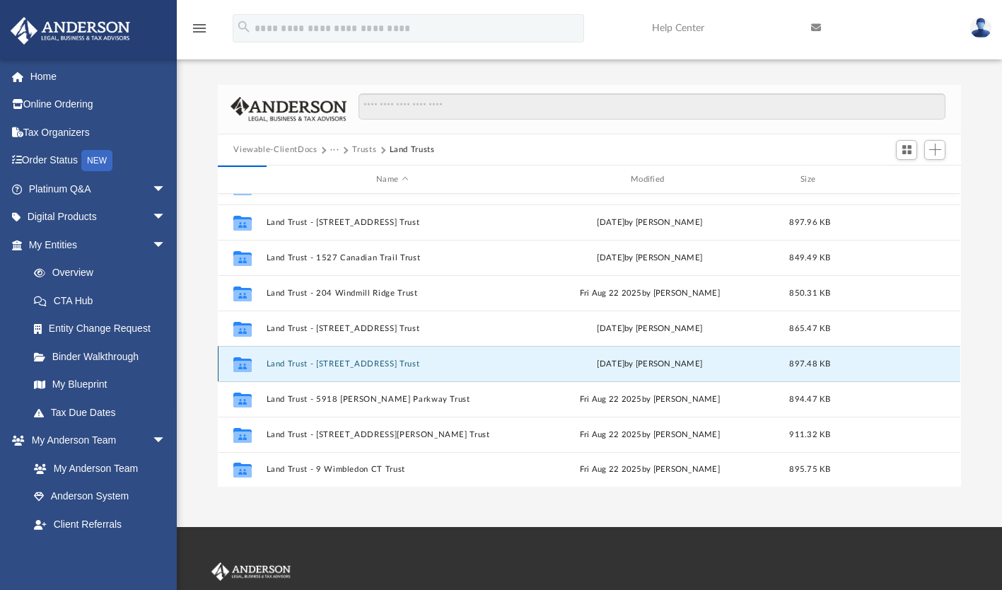
scroll to position [0, 0]
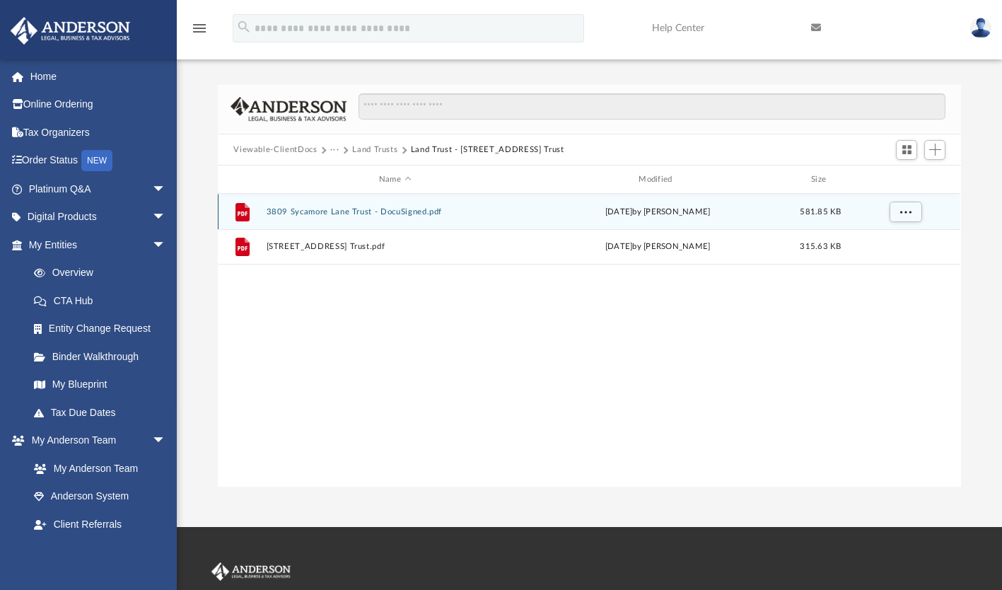
click at [349, 210] on button "3809 Sycamore Lane Trust - DocuSigned.pdf" at bounding box center [395, 211] width 257 height 9
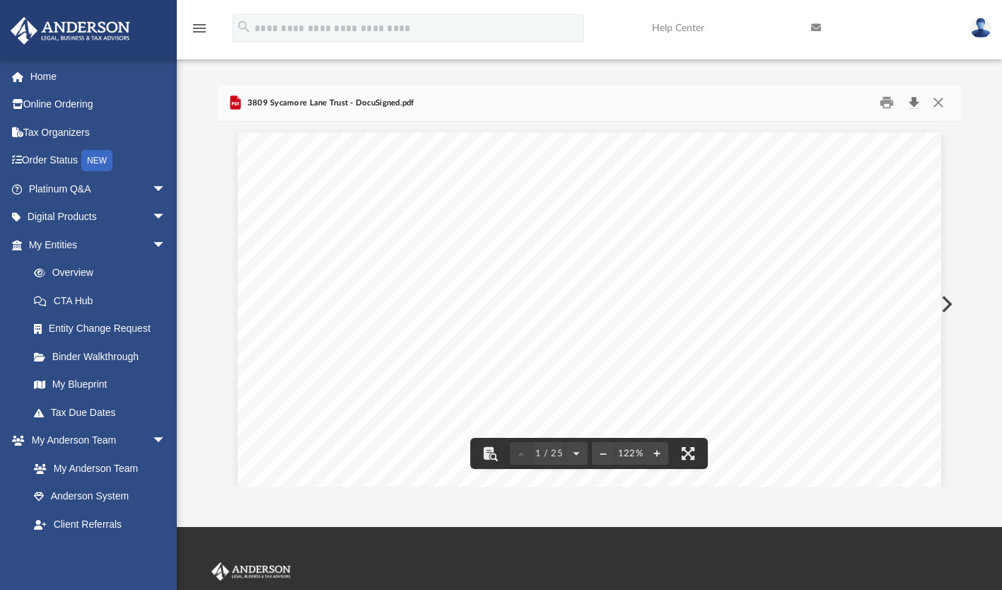
click at [919, 103] on button "Download" at bounding box center [913, 103] width 25 height 22
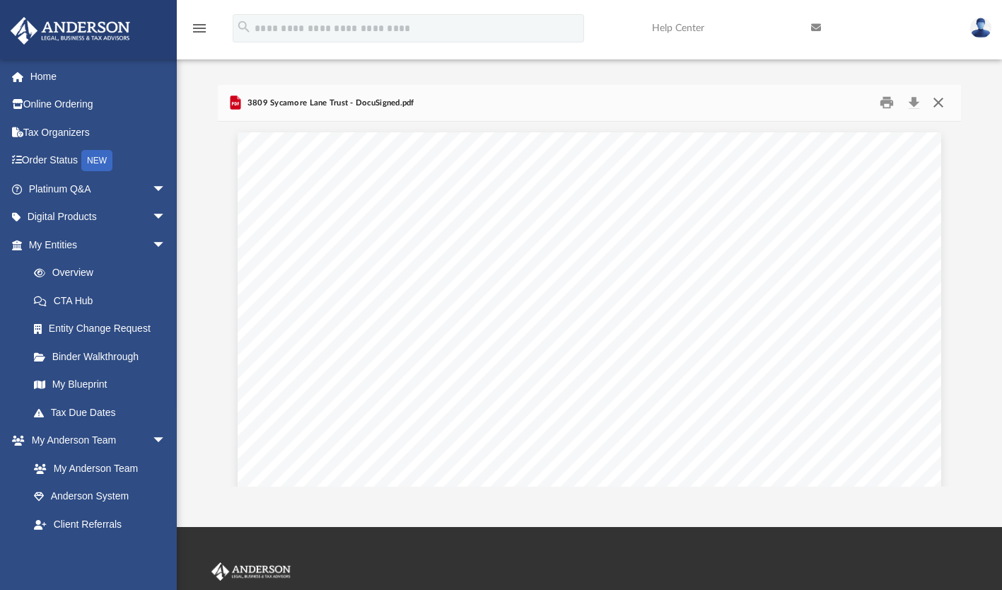
click at [944, 103] on button "Close" at bounding box center [938, 103] width 25 height 22
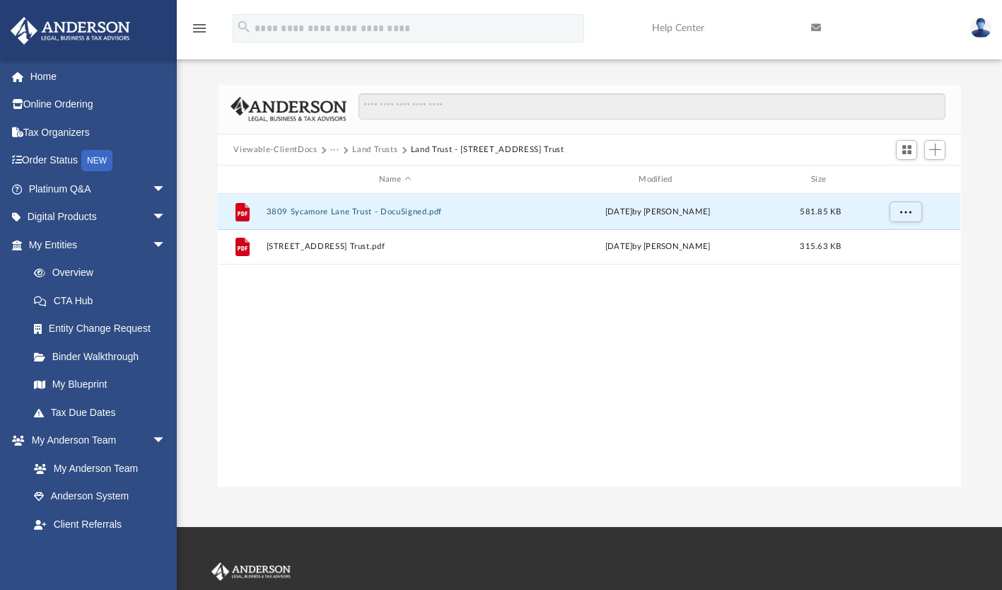
click at [378, 149] on button "Land Trusts" at bounding box center [374, 150] width 45 height 13
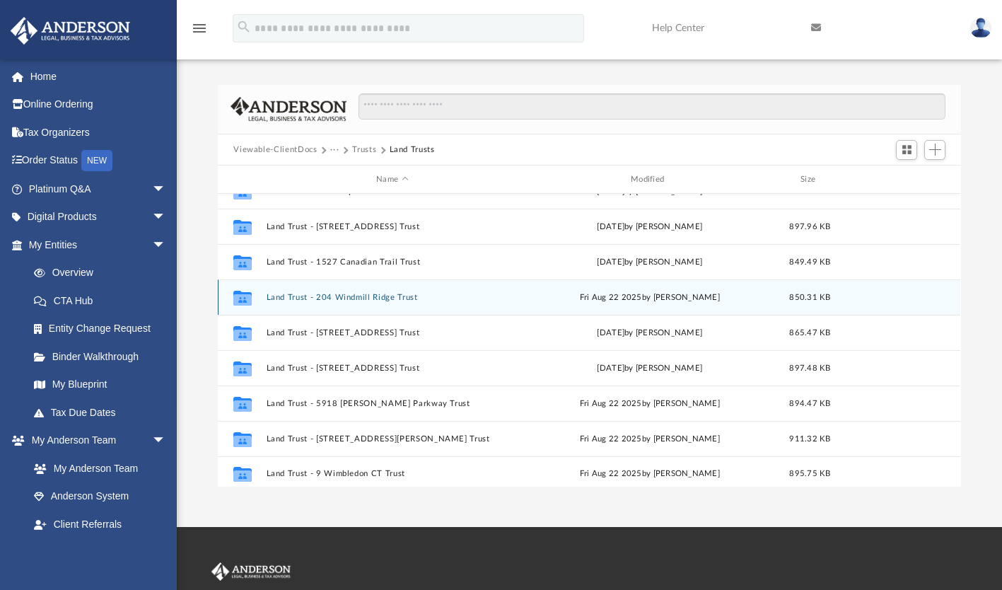
scroll to position [96, 0]
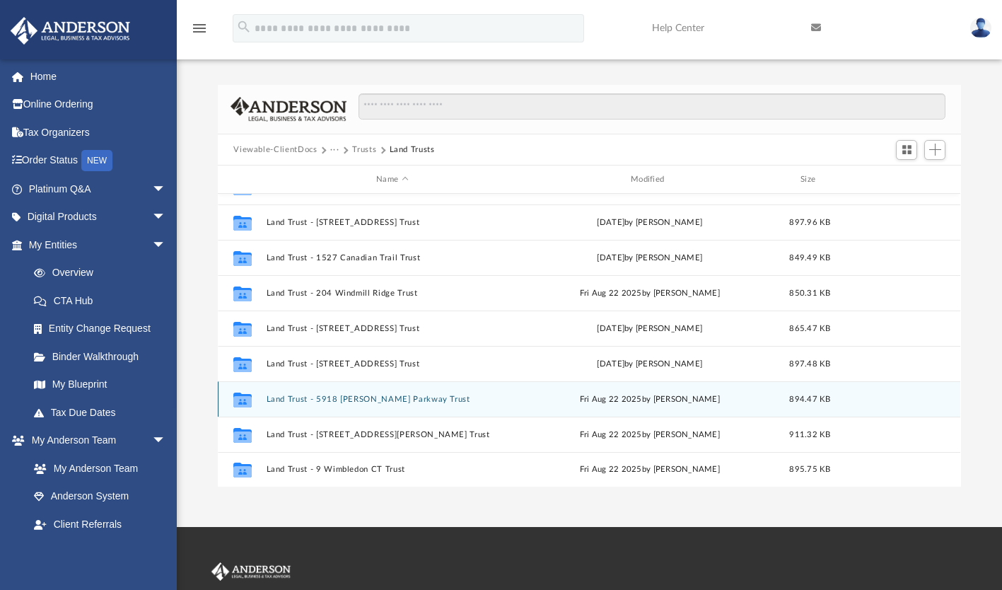
click at [359, 398] on button "Land Trust - 5918 [PERSON_NAME] Parkway Trust" at bounding box center [393, 399] width 252 height 9
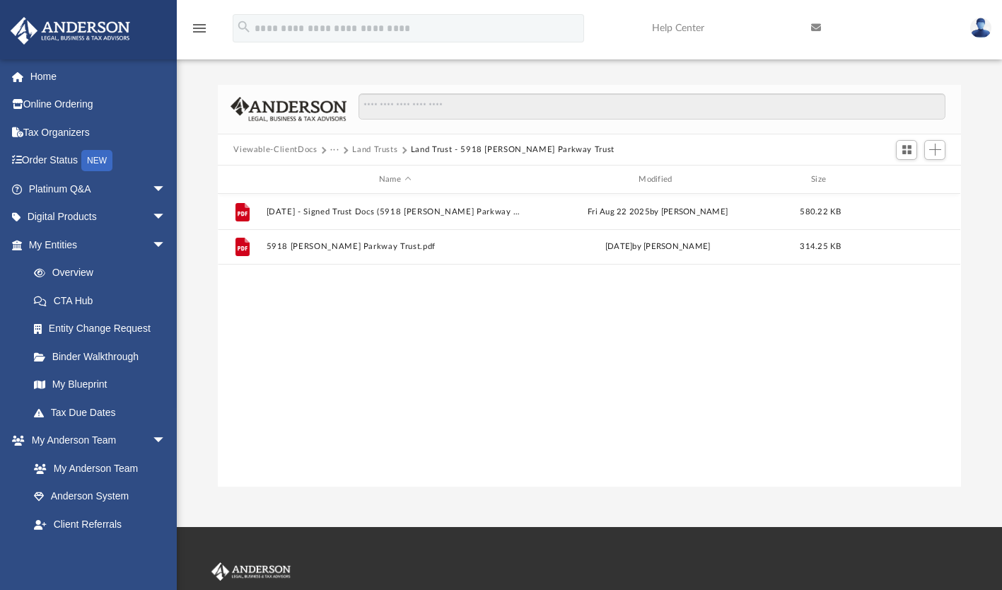
scroll to position [0, 0]
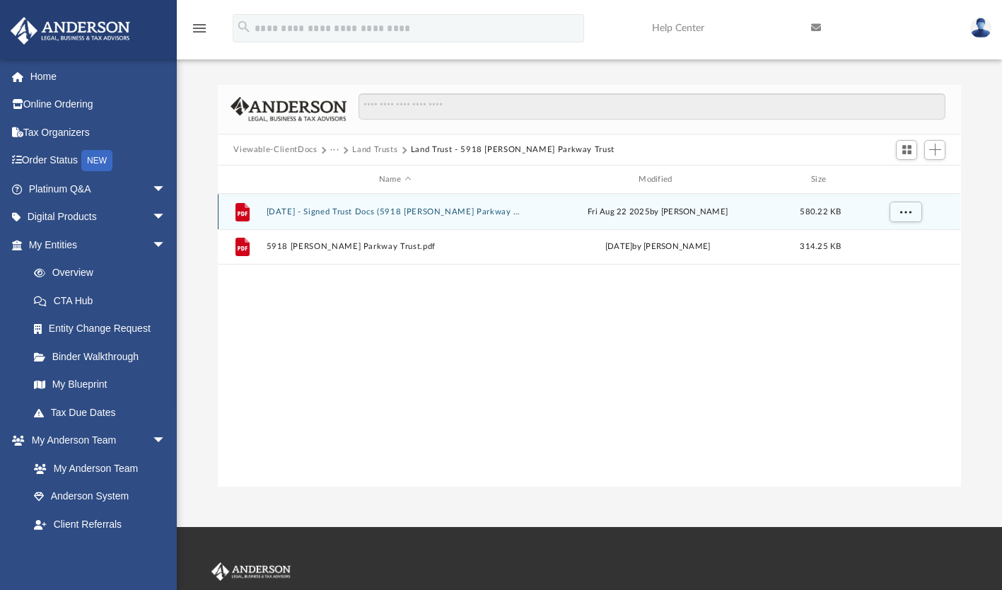
click at [386, 207] on button "[DATE] - Signed Trust Docs (5918 [PERSON_NAME] Parkway Trust).pdf" at bounding box center [395, 211] width 257 height 9
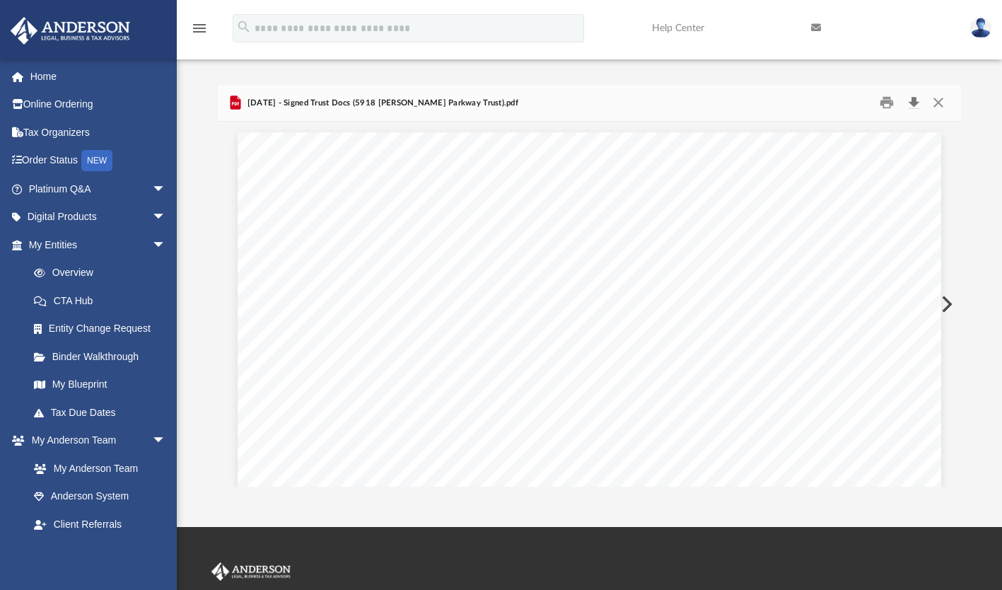
click at [912, 100] on button "Download" at bounding box center [913, 103] width 25 height 22
click at [940, 100] on button "Close" at bounding box center [938, 103] width 25 height 22
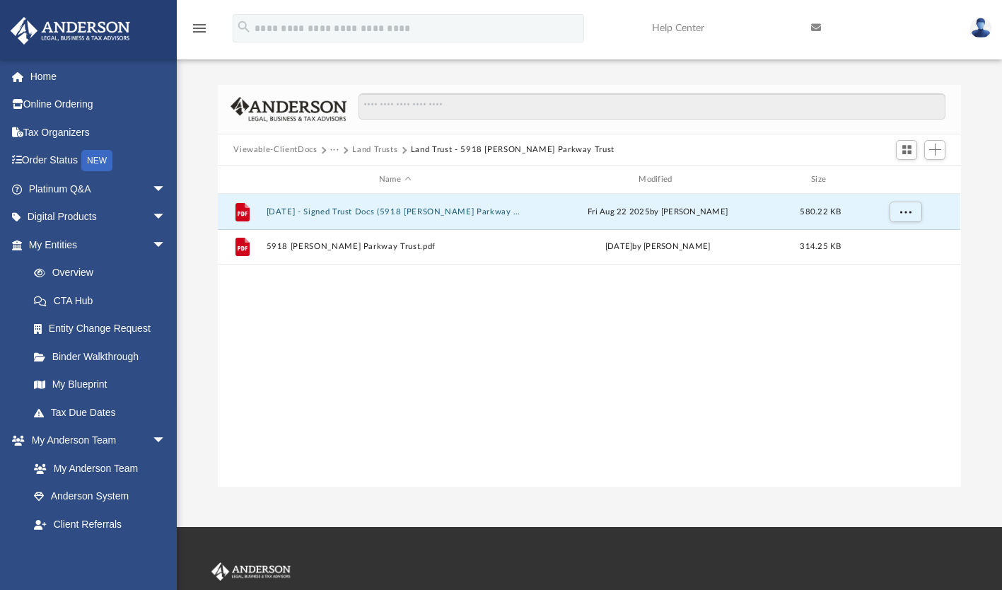
click at [353, 149] on button "Land Trusts" at bounding box center [374, 150] width 45 height 13
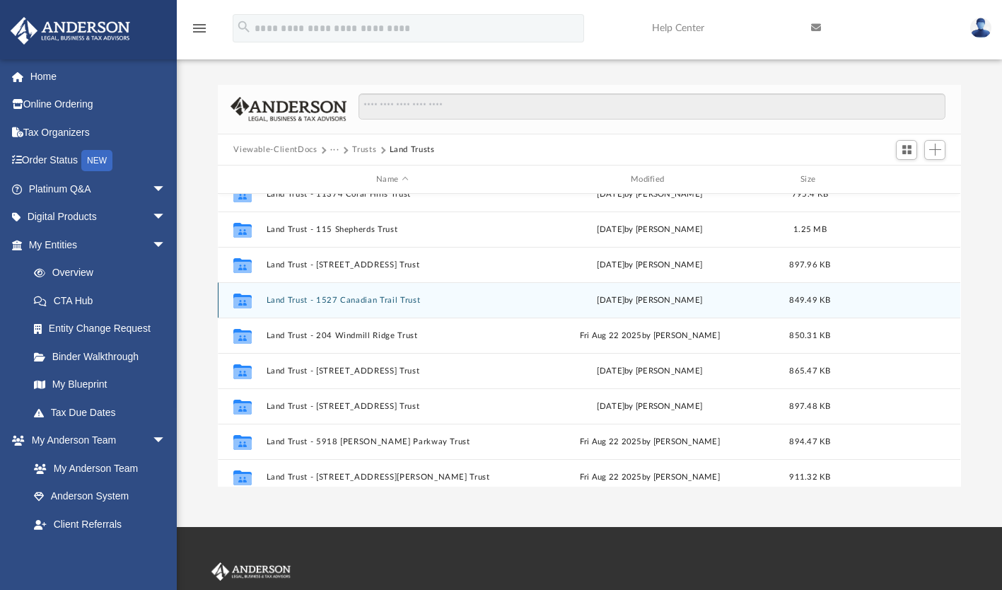
scroll to position [96, 0]
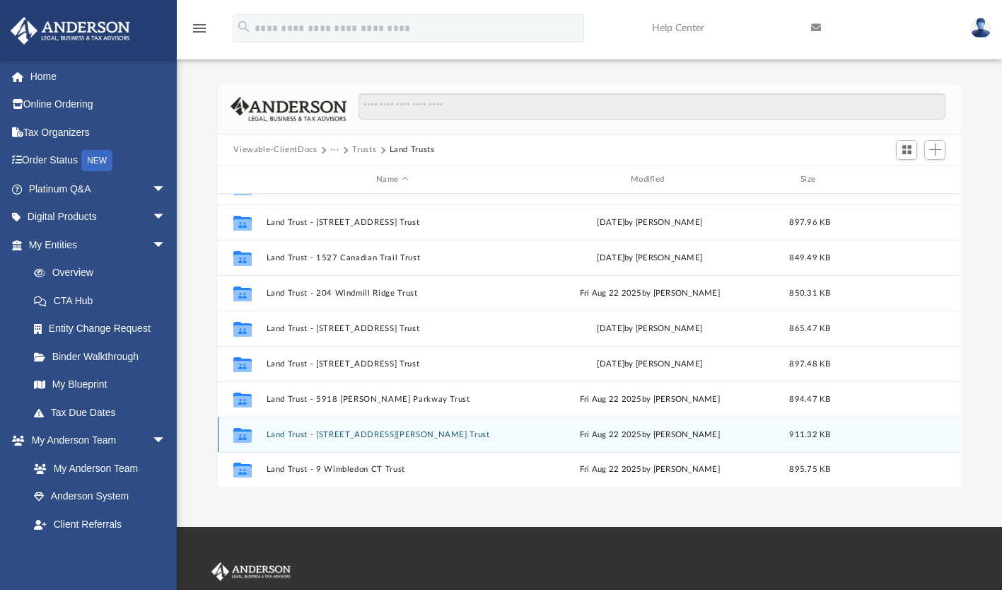
click at [363, 433] on button "Land Trust - [STREET_ADDRESS][PERSON_NAME] Trust" at bounding box center [393, 434] width 252 height 9
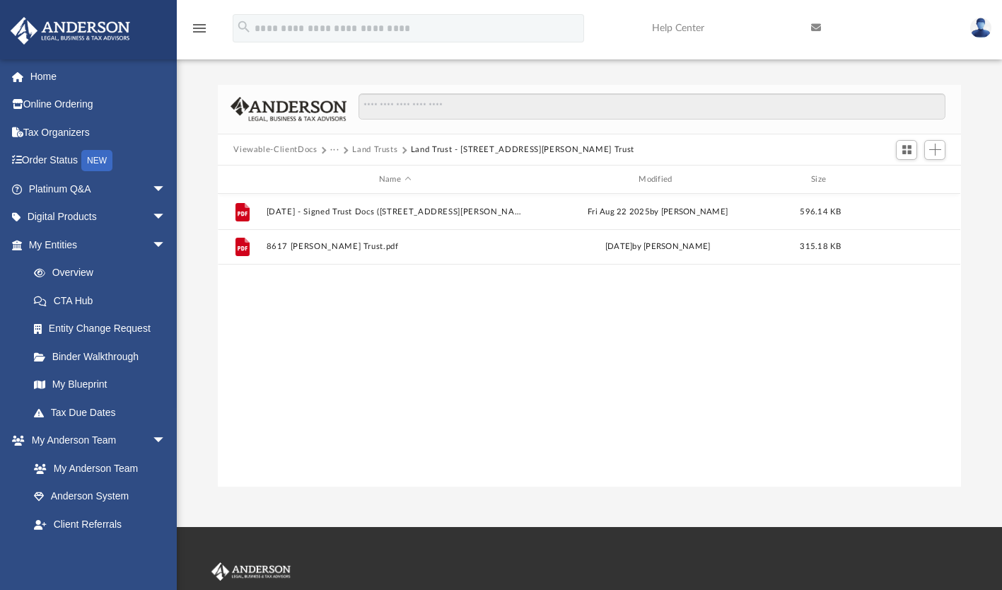
scroll to position [0, 0]
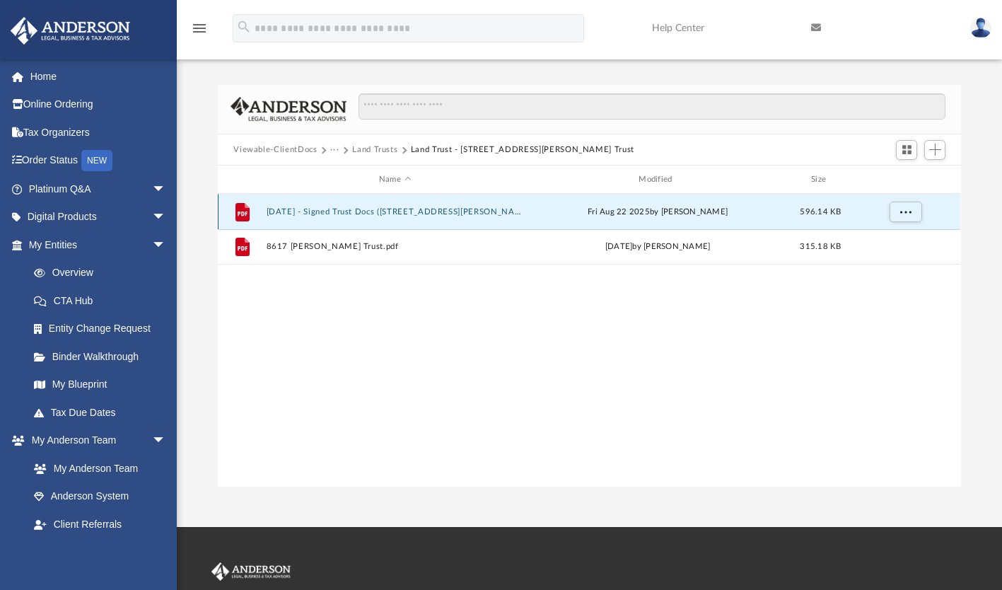
click at [456, 210] on button "[DATE] - Signed Trust Docs ([STREET_ADDRESS][PERSON_NAME] Trust).pdf" at bounding box center [395, 211] width 257 height 9
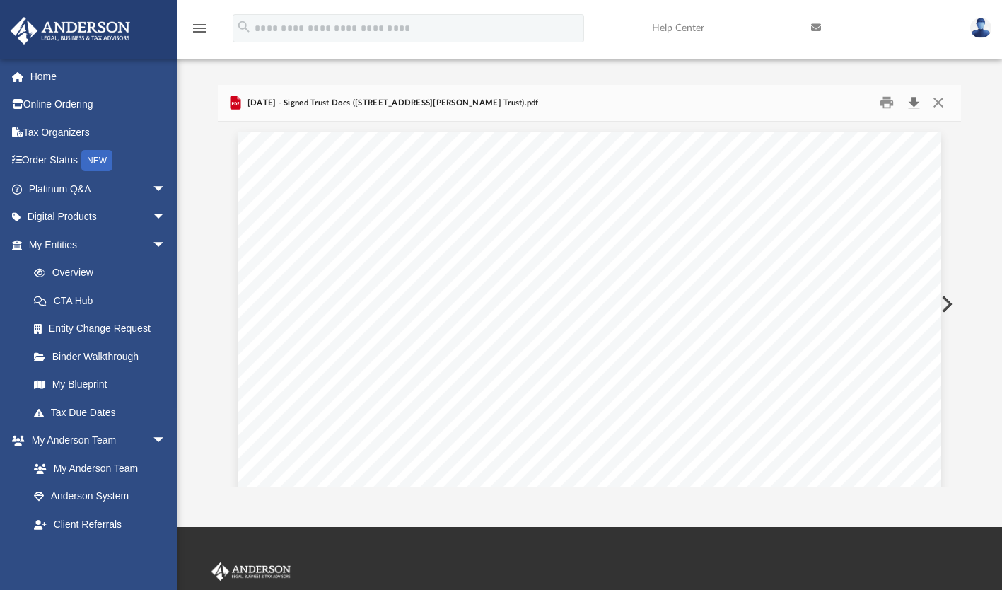
click at [913, 100] on button "Download" at bounding box center [913, 103] width 25 height 22
click at [942, 101] on button "Close" at bounding box center [938, 103] width 25 height 22
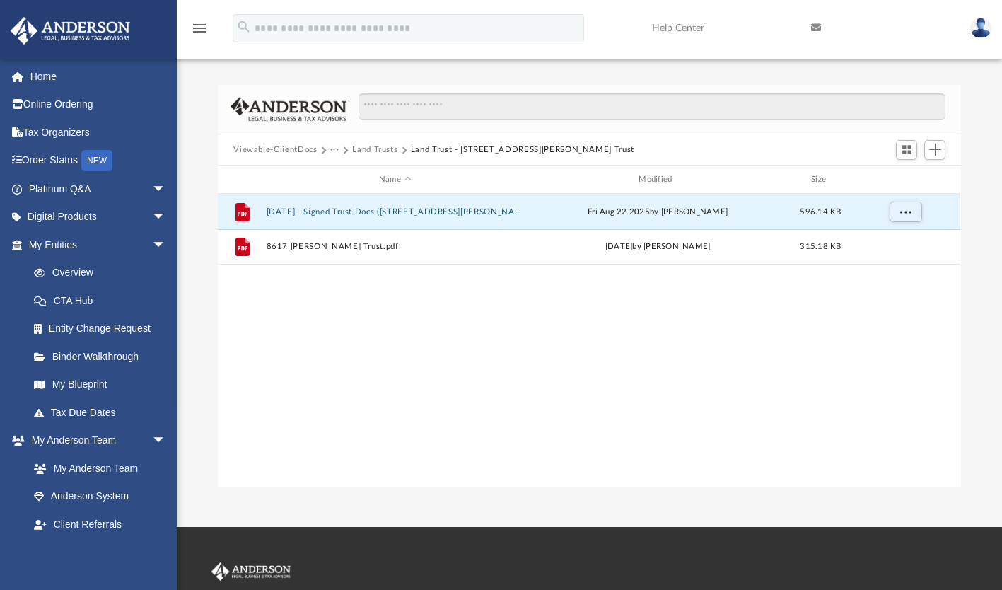
click at [370, 147] on button "Land Trusts" at bounding box center [374, 150] width 45 height 13
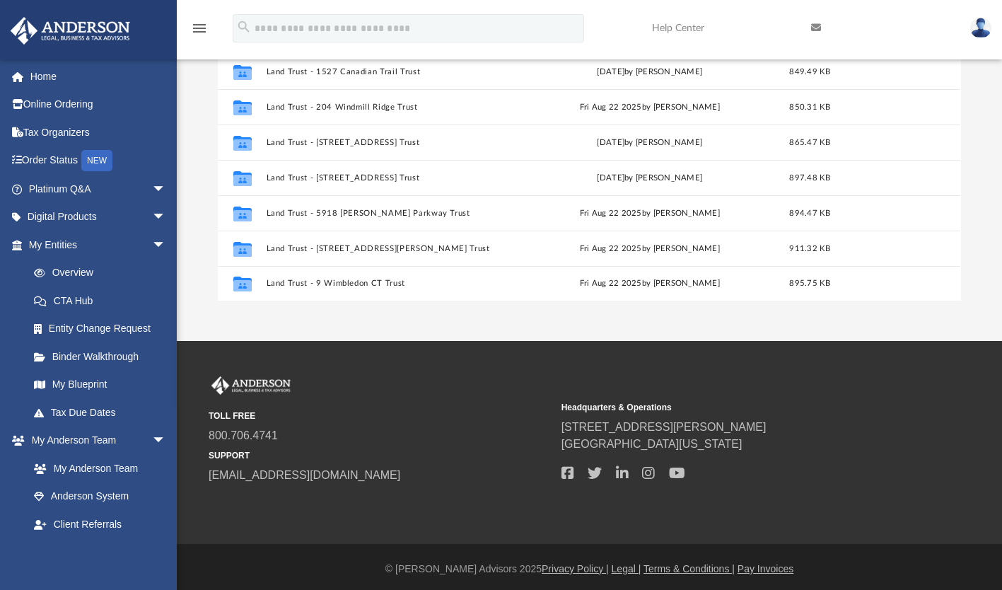
scroll to position [190, 0]
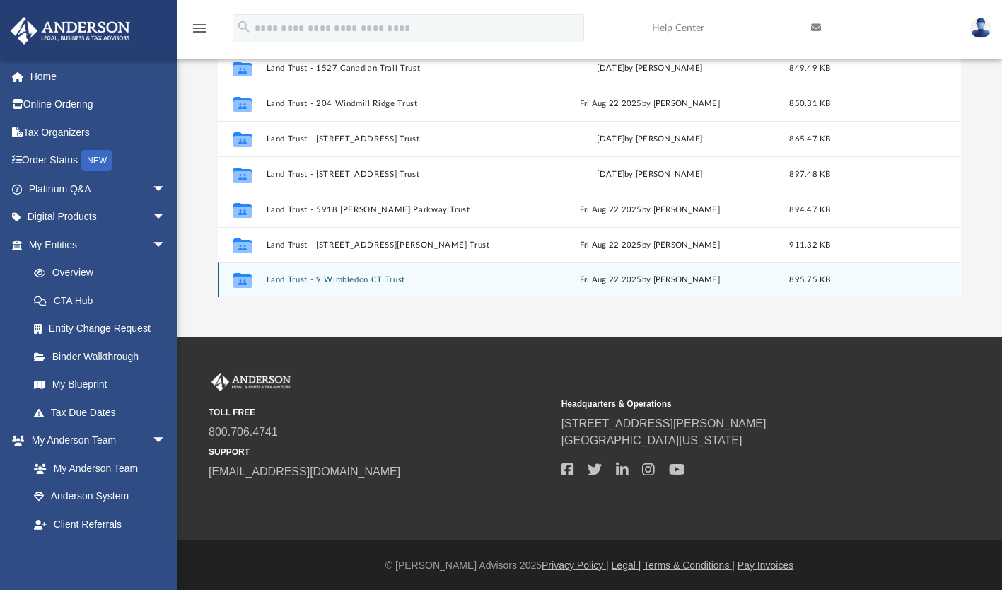
click at [352, 277] on button "Land Trust - 9 Wimbledon CT Trust" at bounding box center [393, 280] width 252 height 9
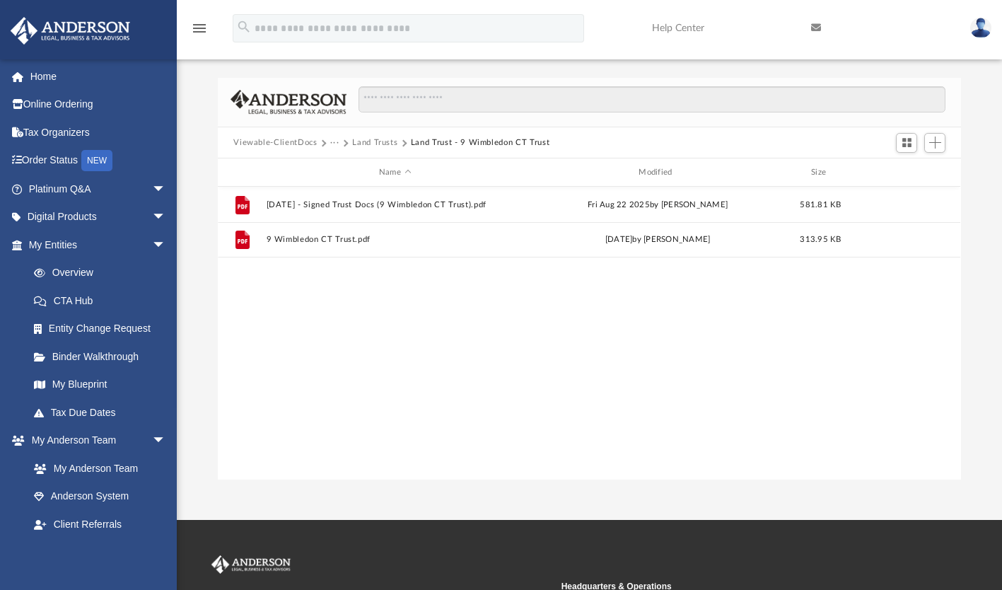
scroll to position [0, 0]
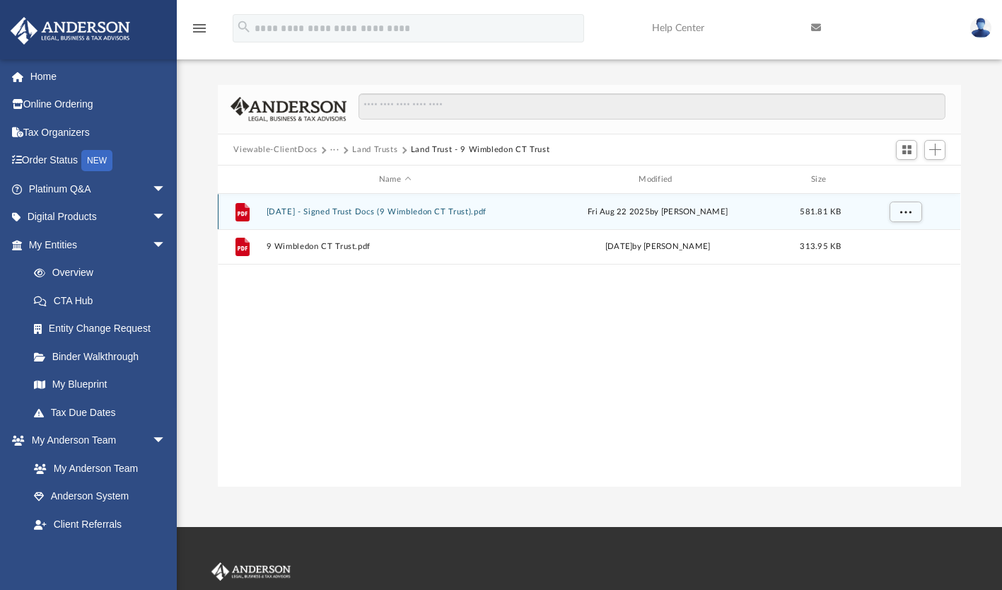
click at [368, 212] on button "[DATE] - Signed Trust Docs (9 Wimbledon CT Trust).pdf" at bounding box center [395, 211] width 257 height 9
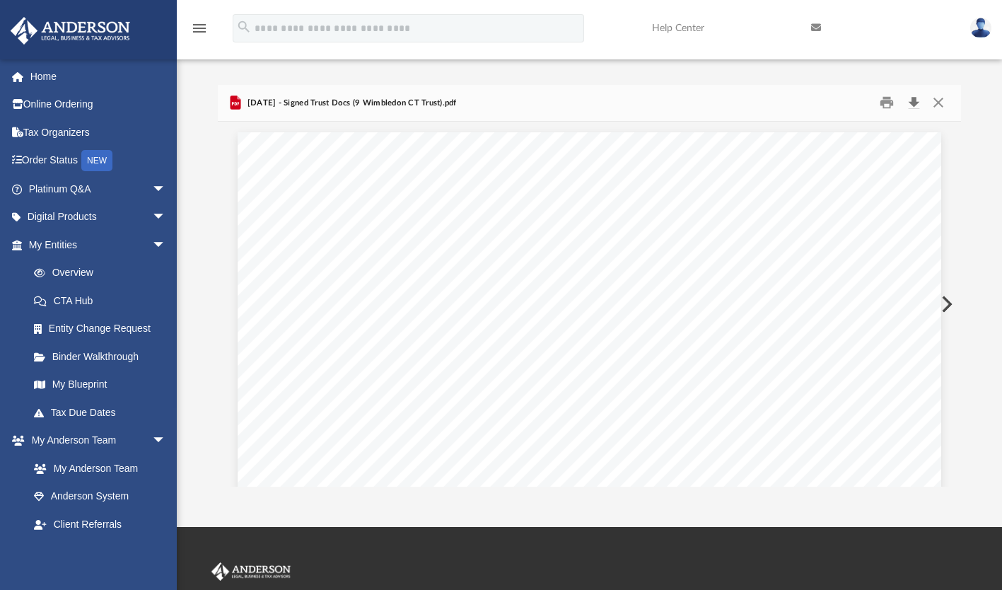
click at [918, 102] on button "Download" at bounding box center [913, 103] width 25 height 22
click at [940, 103] on button "Close" at bounding box center [938, 103] width 25 height 22
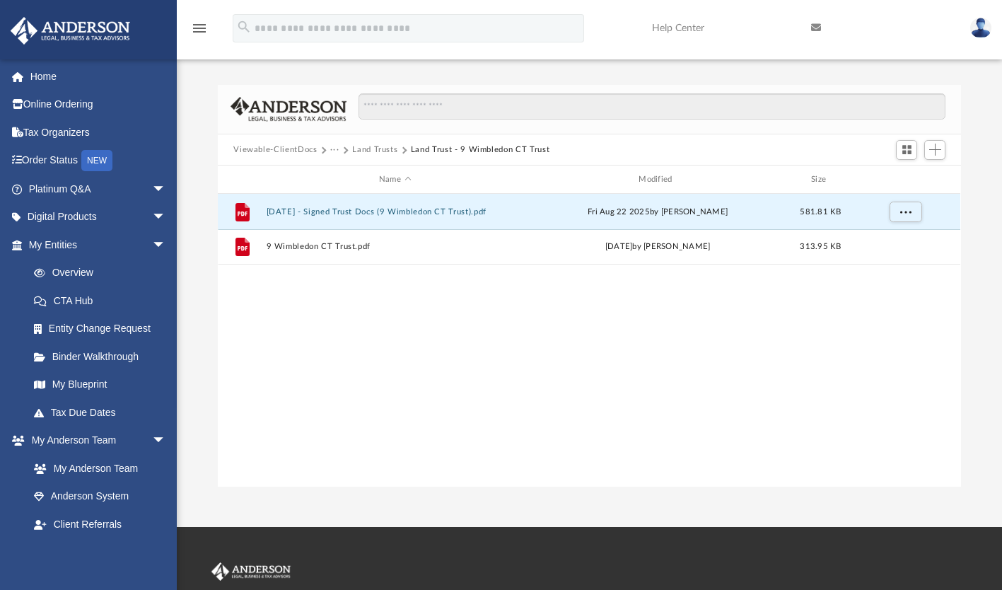
click at [373, 148] on button "Land Trusts" at bounding box center [374, 150] width 45 height 13
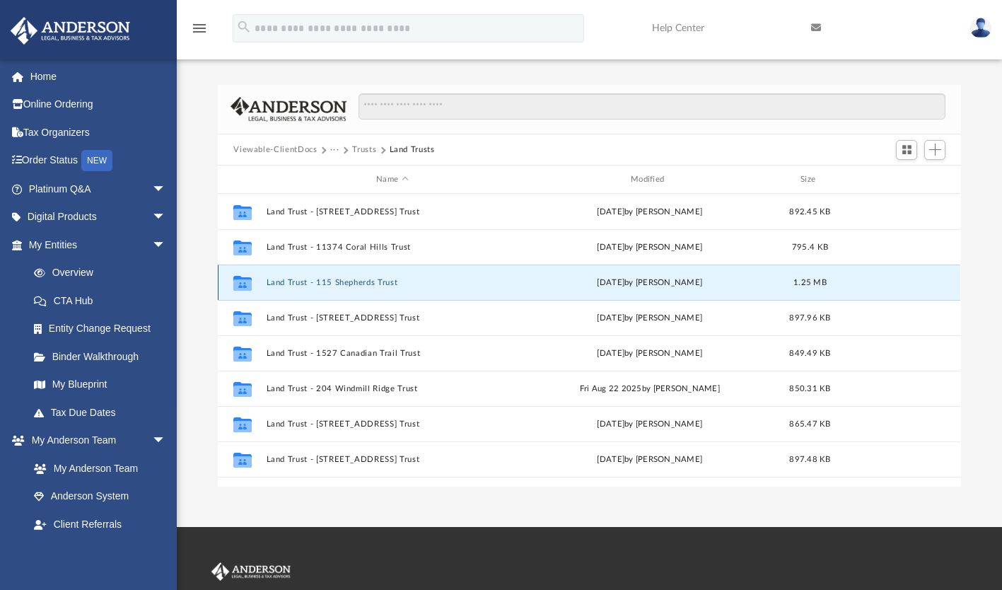
click at [350, 282] on button "Land Trust - 115 Shepherds Trust" at bounding box center [393, 282] width 252 height 9
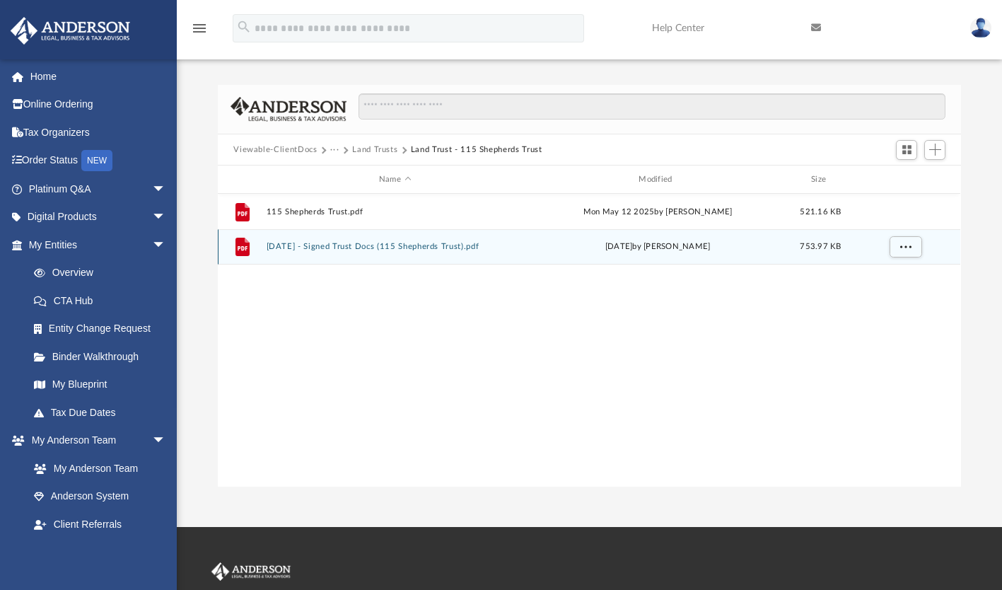
click at [351, 243] on button "[DATE] - Signed Trust Docs (115 Shepherds Trust).pdf" at bounding box center [395, 247] width 257 height 9
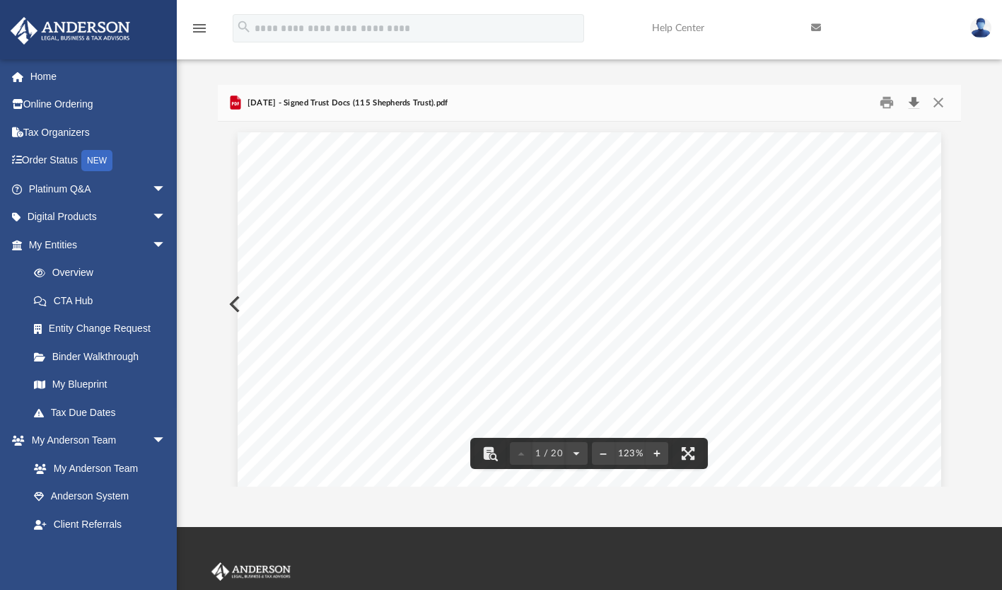
click at [914, 98] on button "Download" at bounding box center [913, 103] width 25 height 22
click at [936, 103] on button "Close" at bounding box center [938, 103] width 25 height 22
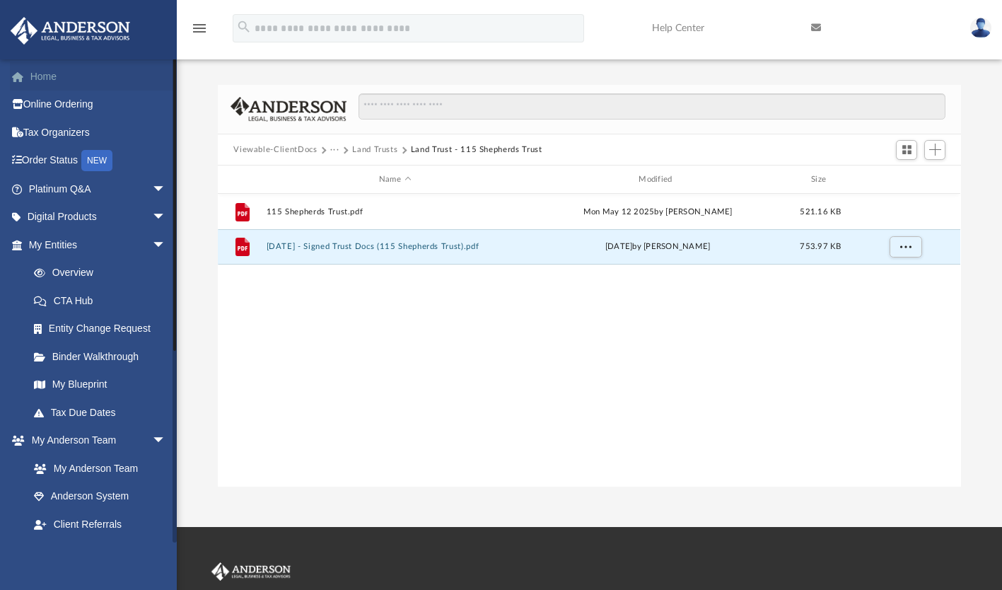
click at [39, 75] on link "Home" at bounding box center [99, 76] width 178 height 28
